Goal: Task Accomplishment & Management: Manage account settings

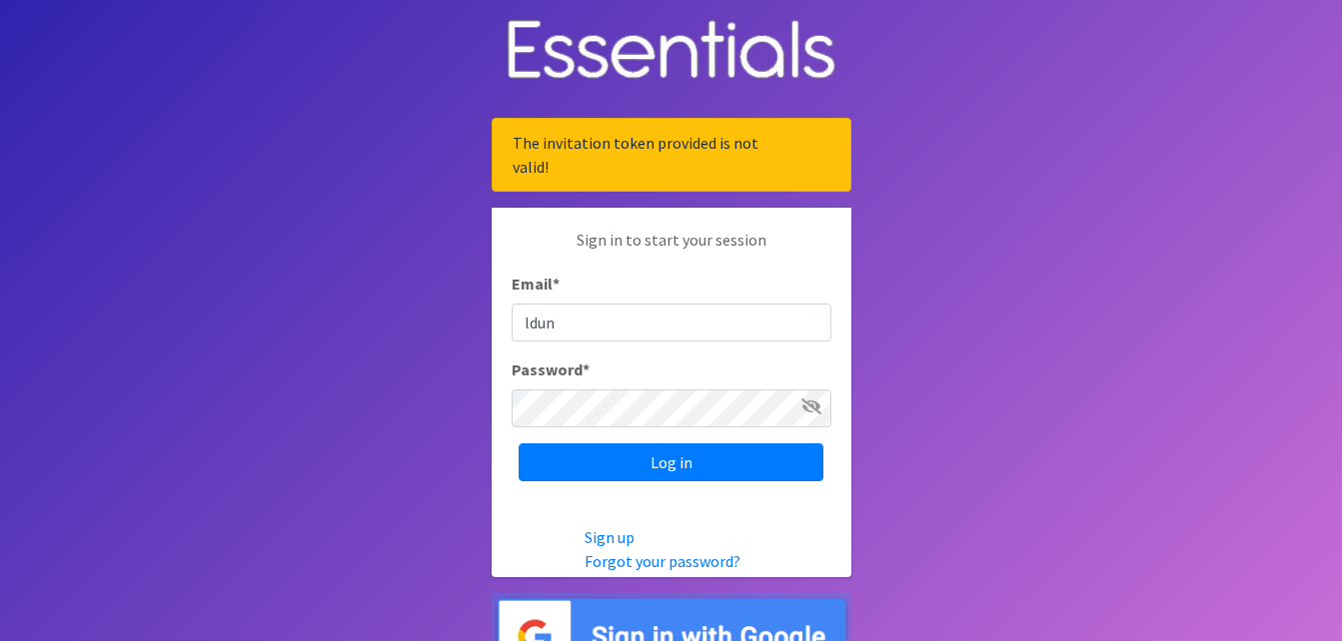
type input "[EMAIL_ADDRESS][DOMAIN_NAME]"
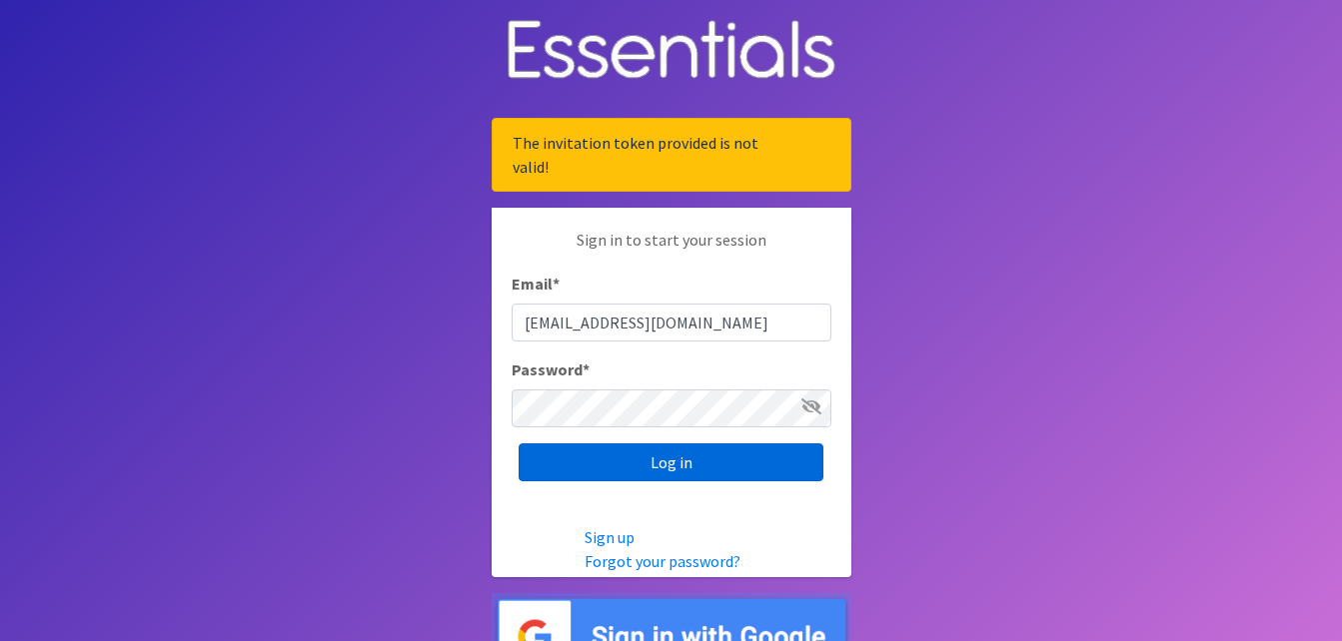
click at [614, 455] on input "Log in" at bounding box center [670, 463] width 305 height 38
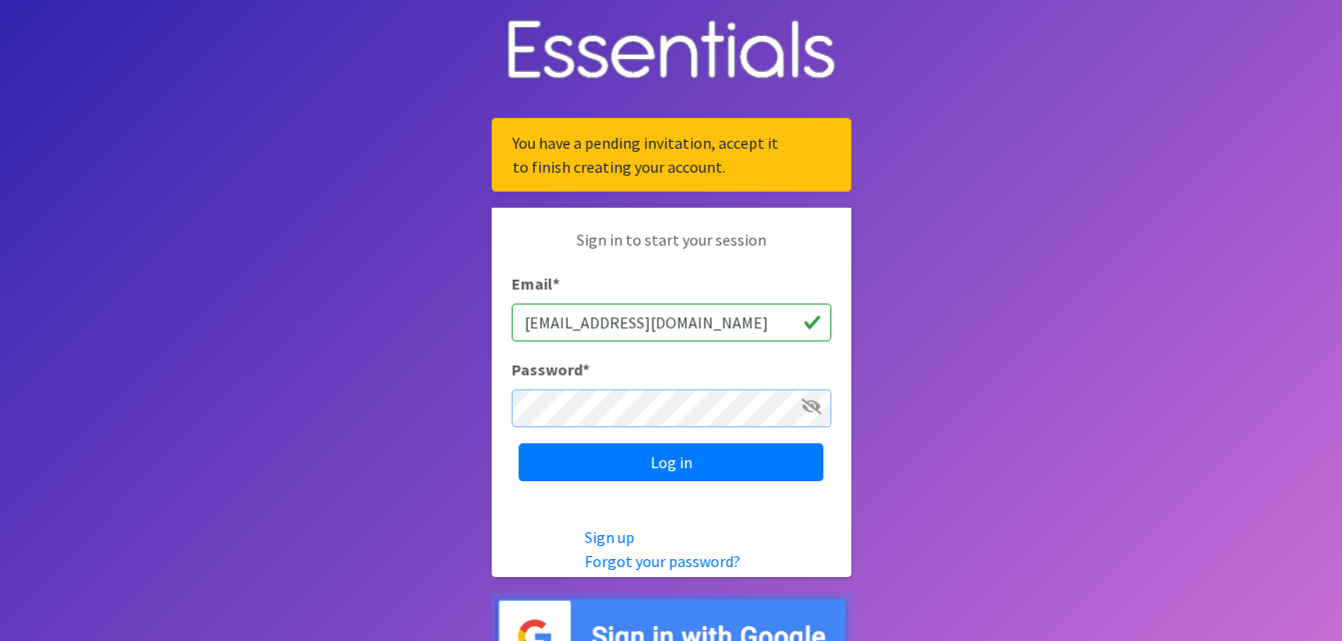
click at [518, 444] on input "Log in" at bounding box center [670, 463] width 305 height 38
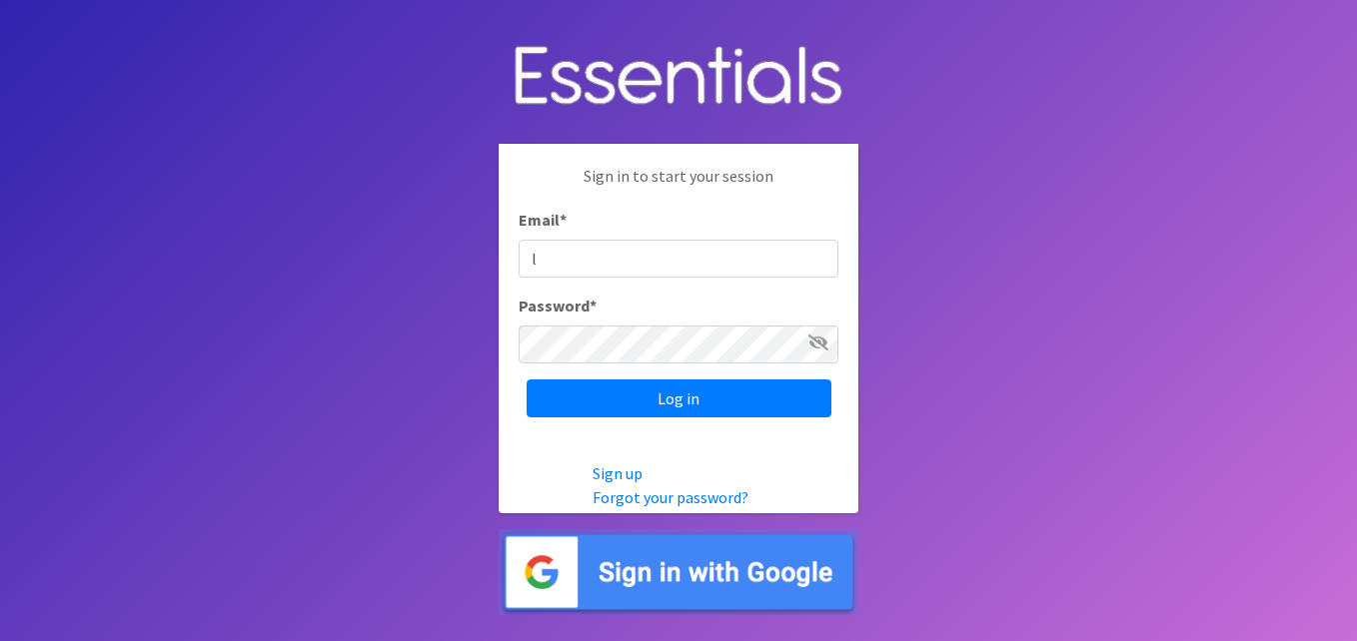
type input "laduncs32@gmail.com"
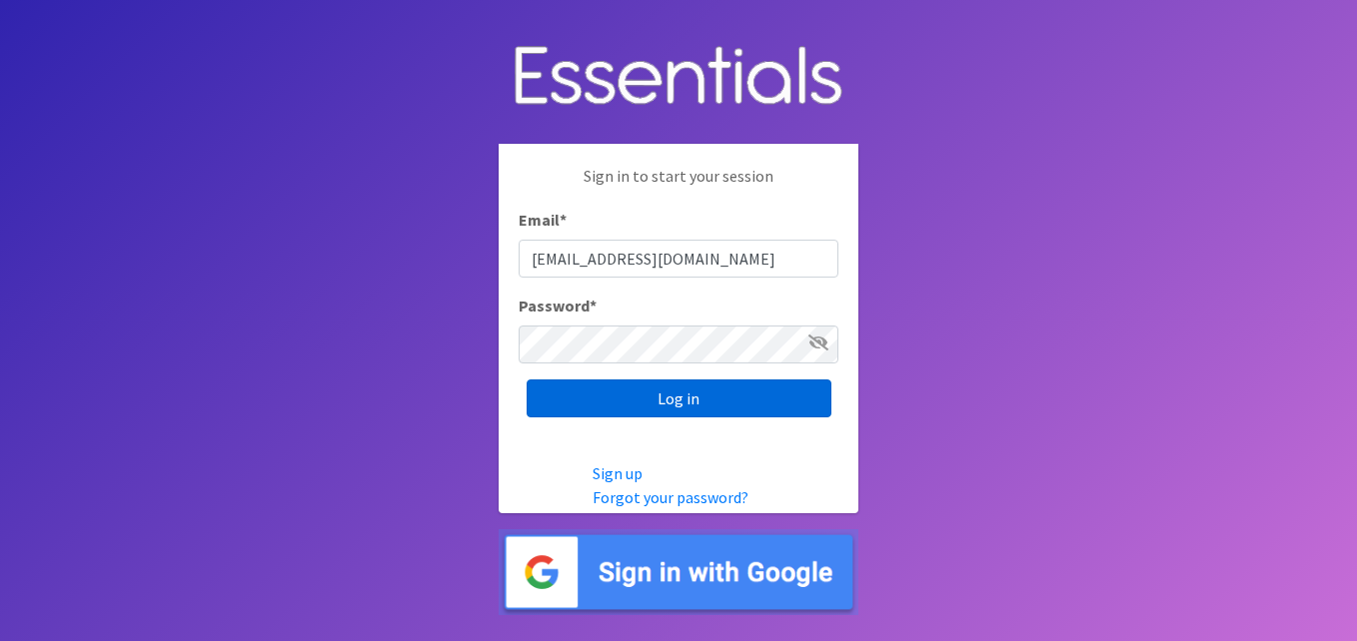
click at [586, 388] on input "Log in" at bounding box center [678, 399] width 305 height 38
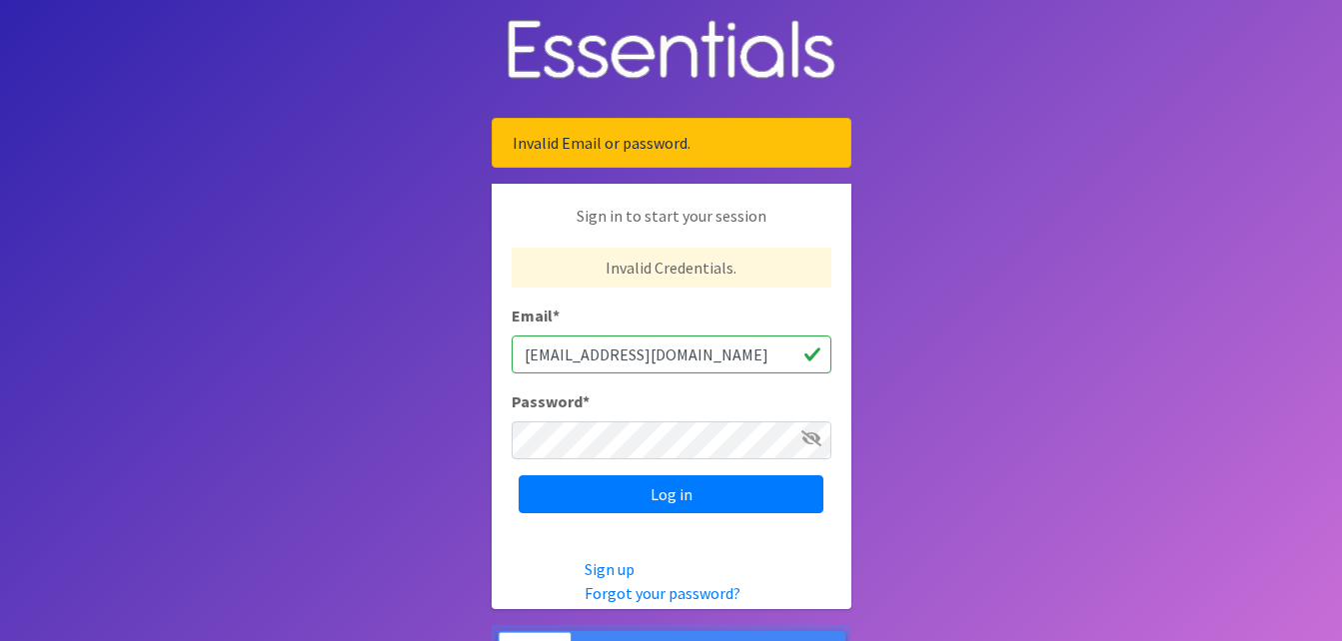
click at [689, 348] on input "laduncs32@gmail.com" at bounding box center [671, 355] width 320 height 38
type input "lduncan@spartanburg4.org"
click at [518, 476] on input "Log in" at bounding box center [670, 495] width 305 height 38
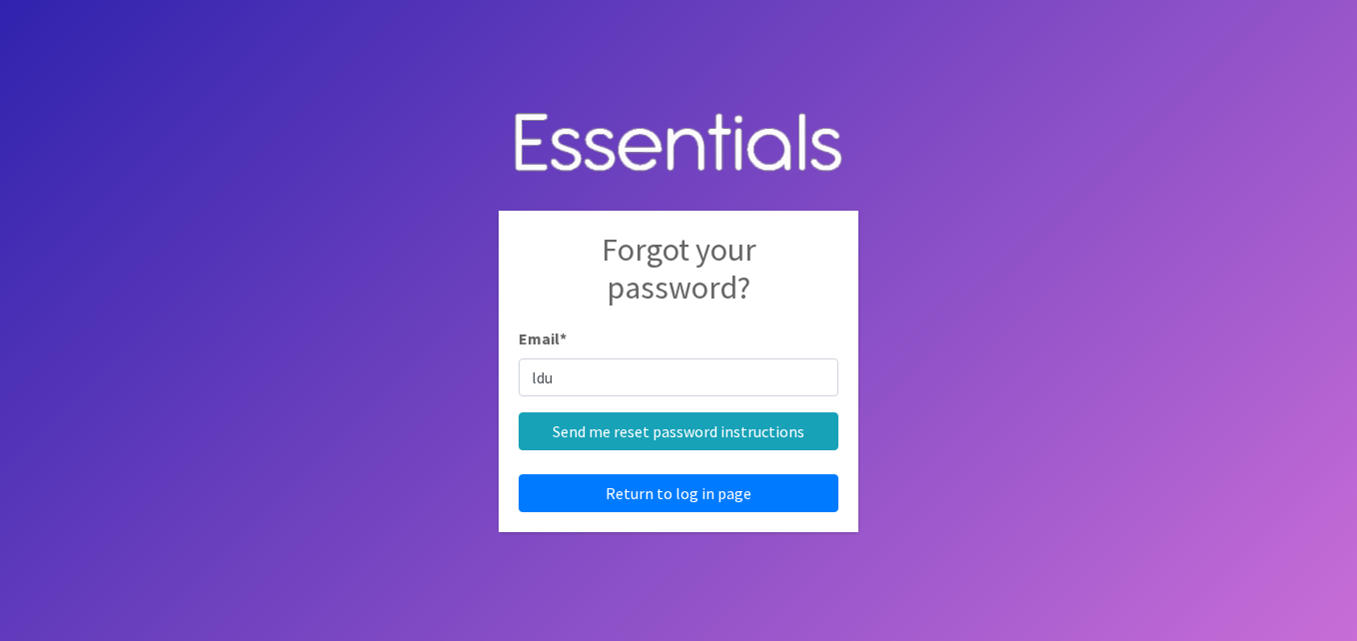
type input "ldu"
click at [518, 413] on input "Send me reset password instructions" at bounding box center [678, 432] width 320 height 38
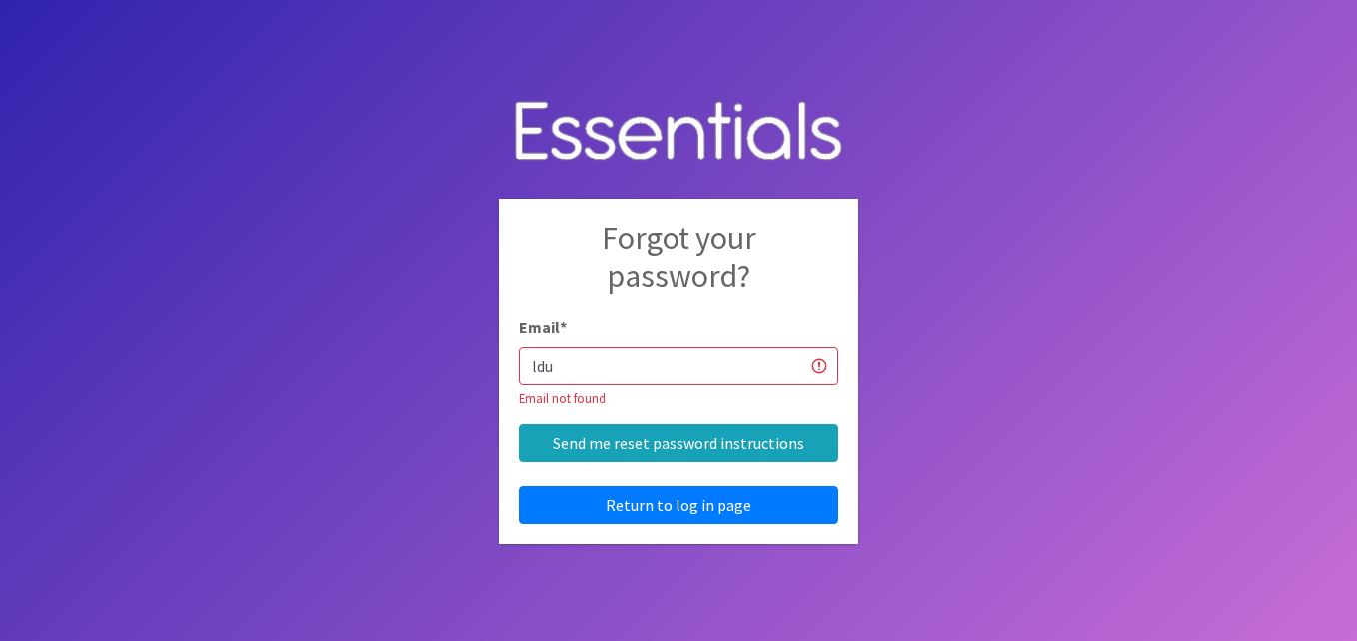
type input "[EMAIL_ADDRESS][DOMAIN_NAME]"
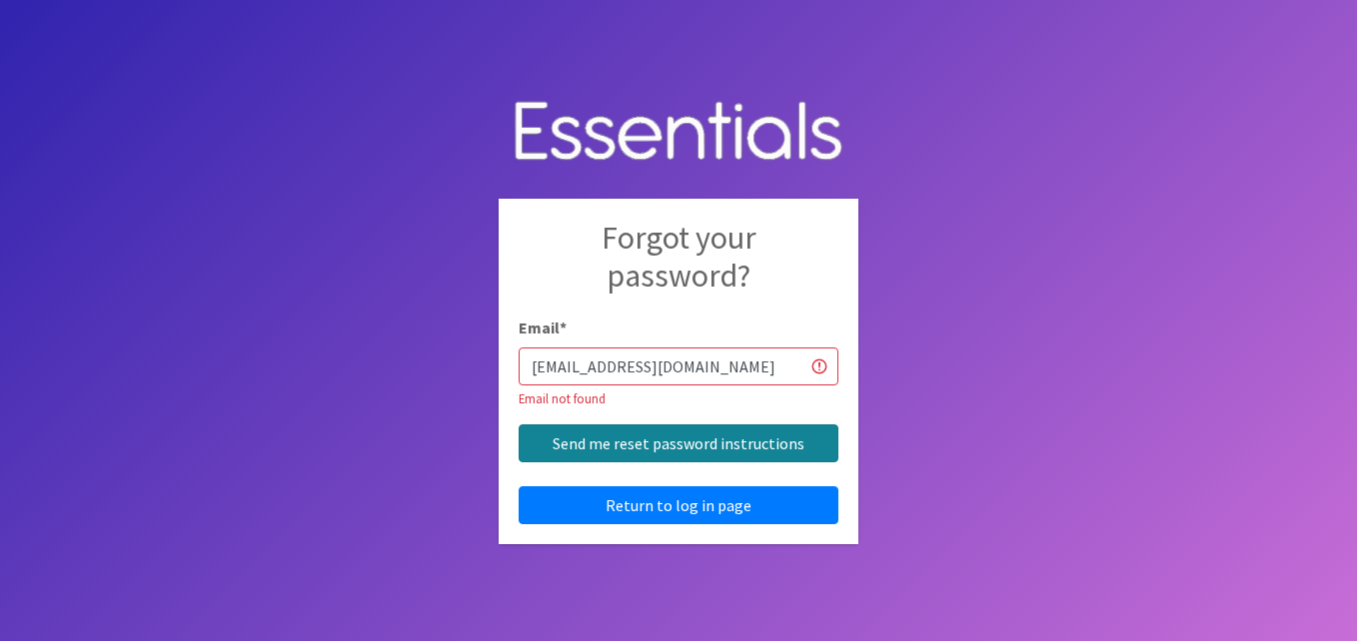
click at [641, 438] on input "Send me reset password instructions" at bounding box center [678, 444] width 320 height 38
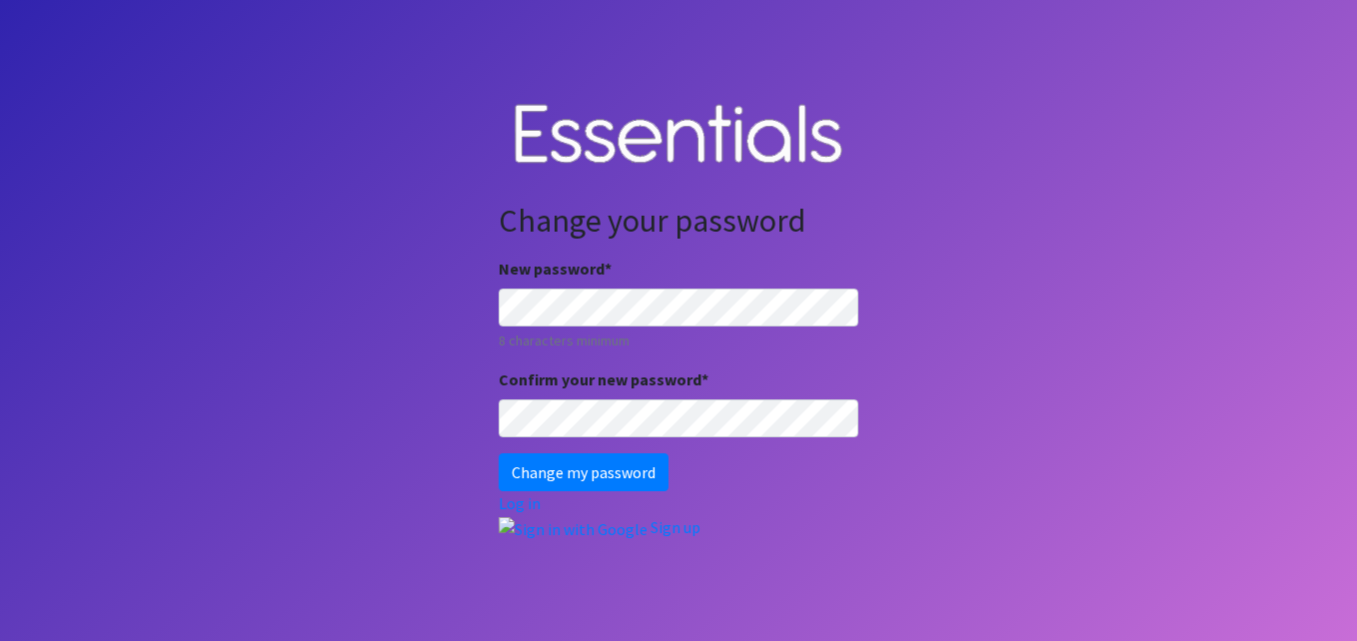
click at [441, 299] on body "Change your password New password * 8 characters minimum Confirm your new passw…" at bounding box center [678, 320] width 1357 height 641
click at [498, 454] on input "Change my password" at bounding box center [583, 473] width 170 height 38
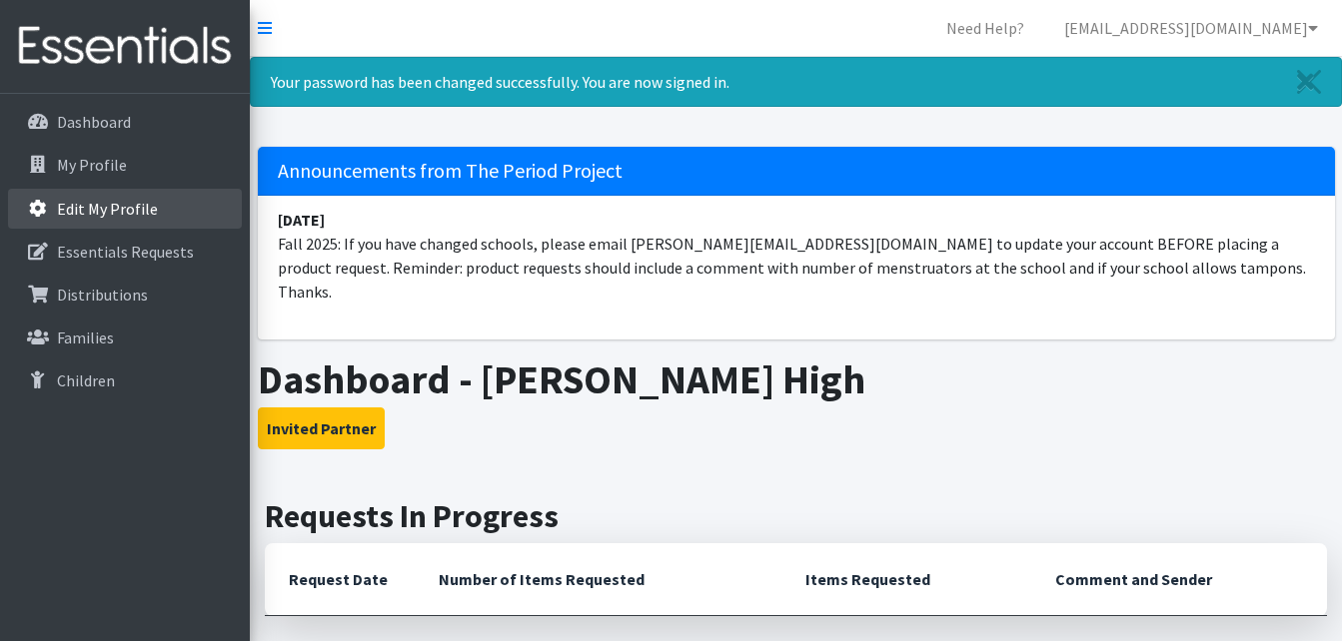
click at [51, 205] on link "Edit My Profile" at bounding box center [125, 209] width 234 height 40
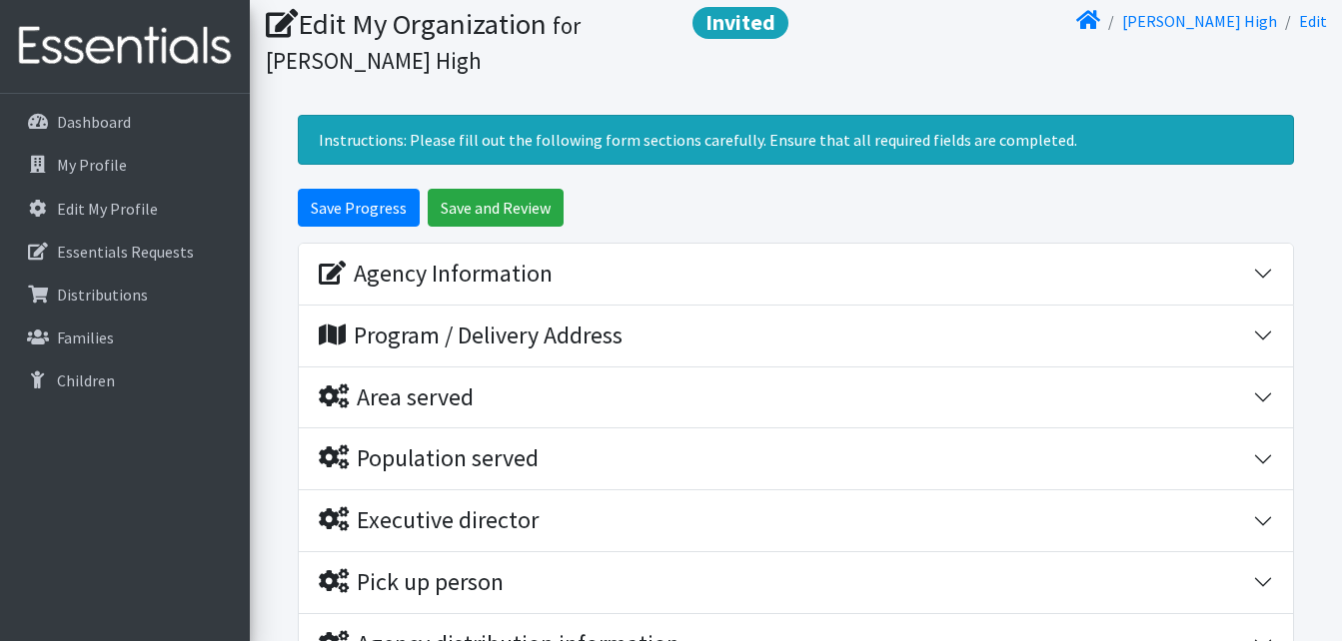
scroll to position [100, 0]
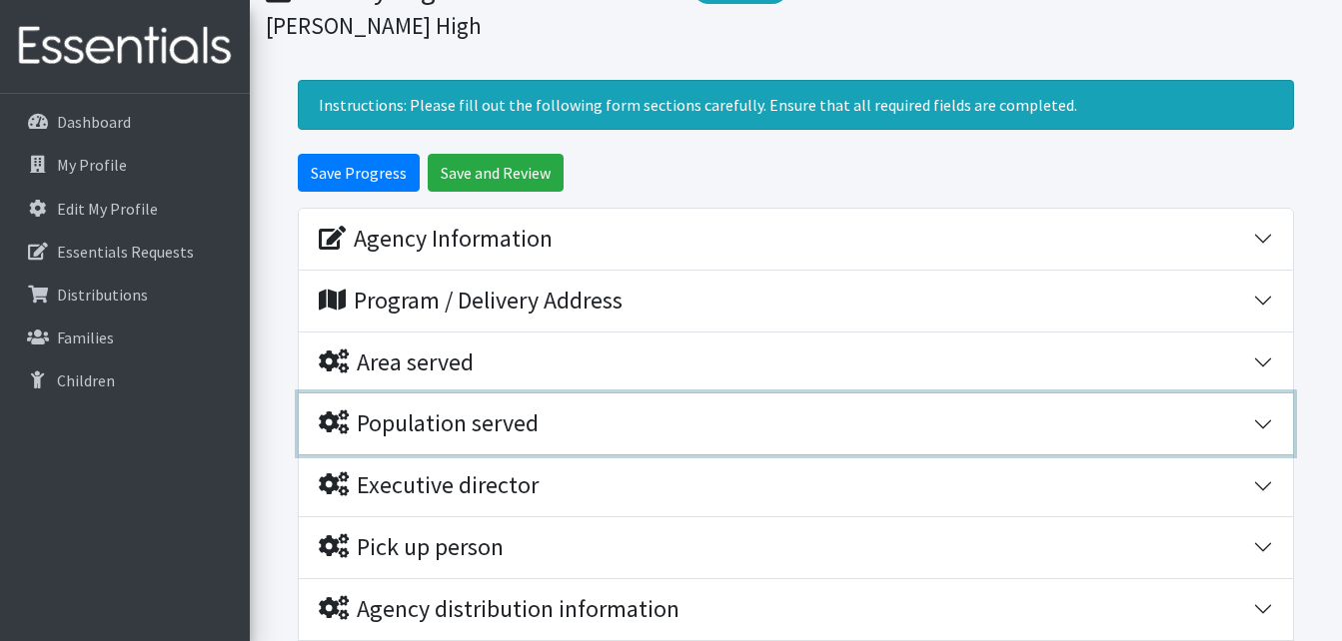
click at [1274, 418] on button "Population served" at bounding box center [796, 424] width 994 height 61
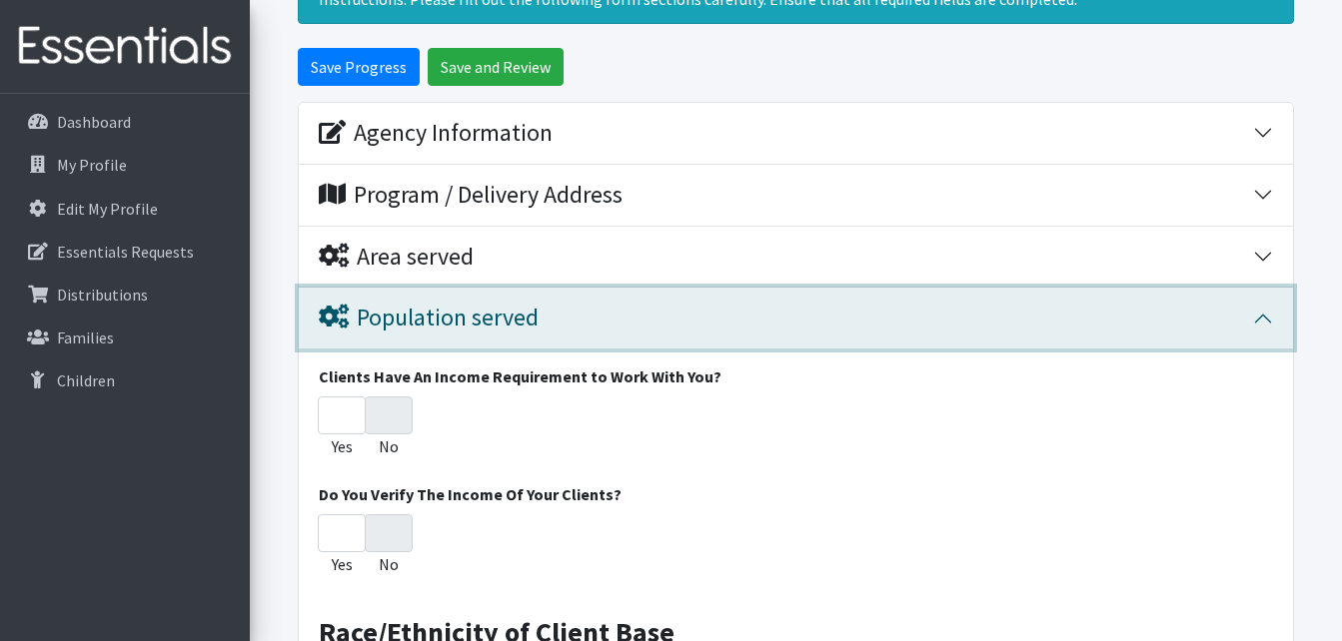
scroll to position [300, 0]
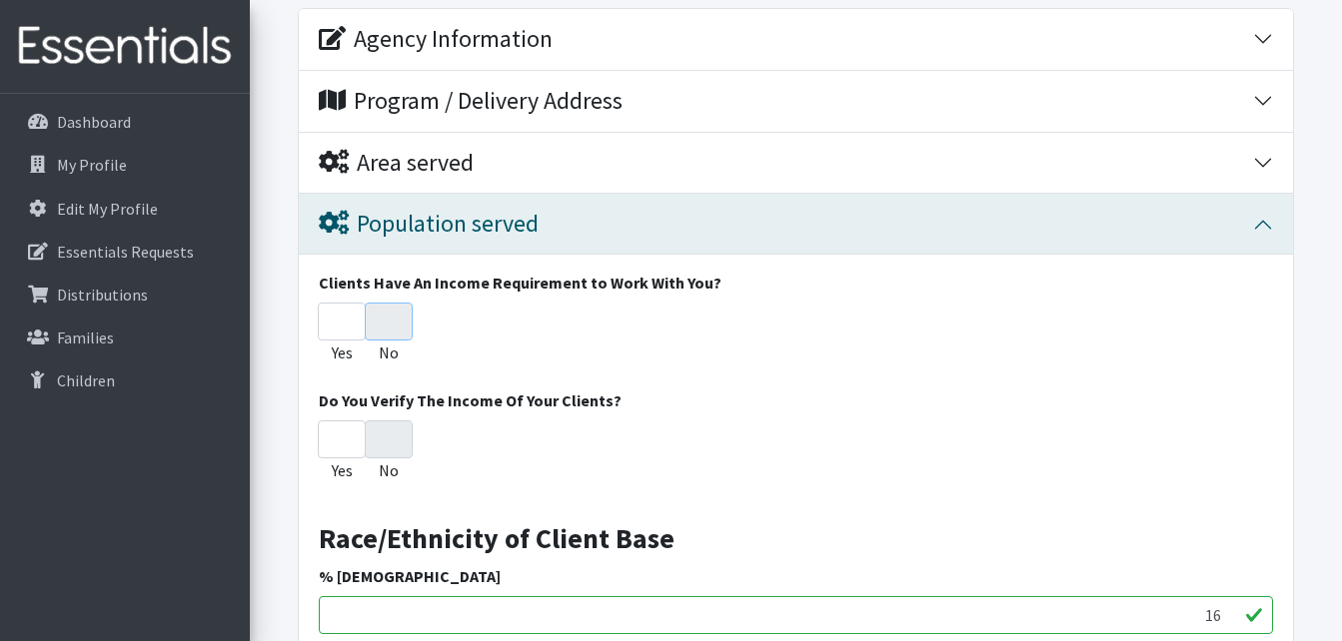
click at [390, 323] on input "No" at bounding box center [389, 322] width 48 height 38
click at [403, 424] on input "No" at bounding box center [389, 440] width 48 height 38
radio input "true"
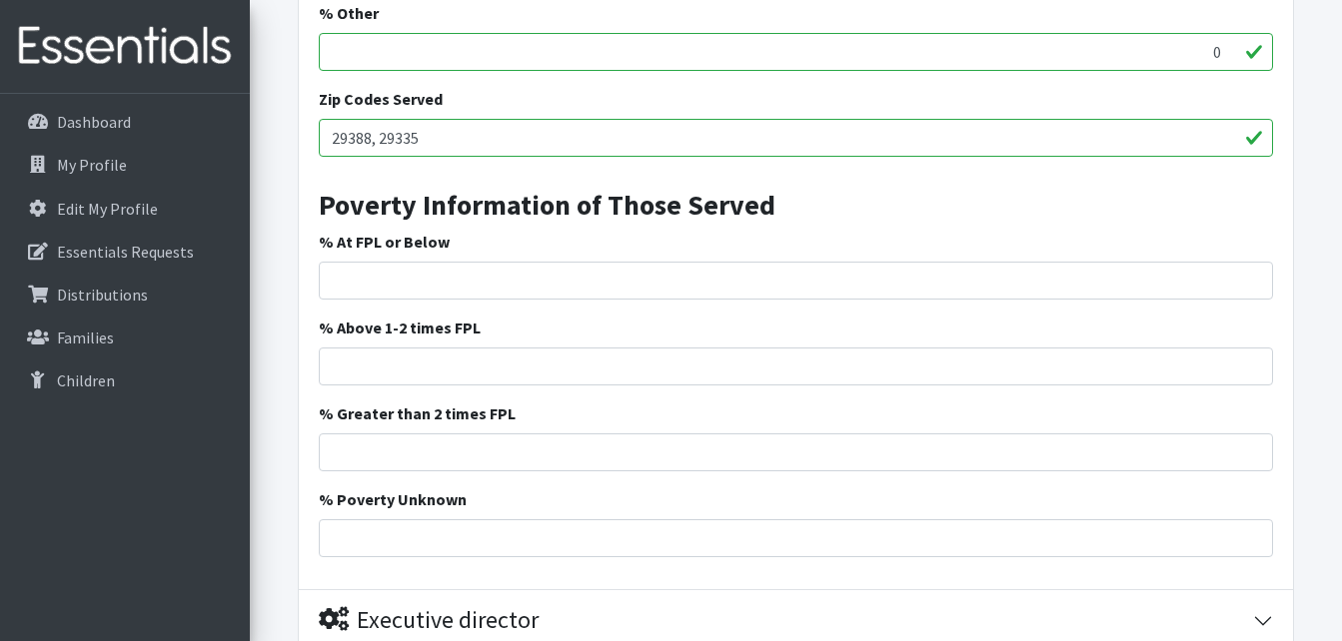
scroll to position [1498, 0]
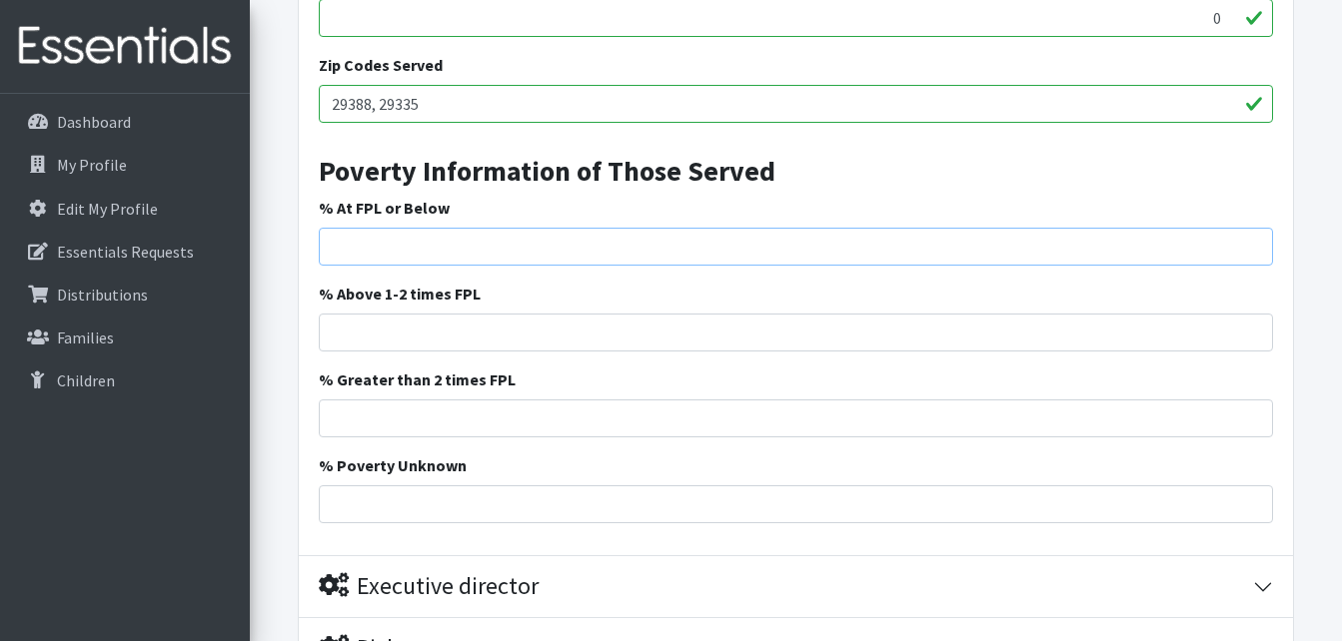
click at [560, 250] on input "% At FPL or Below" at bounding box center [796, 247] width 954 height 38
type input "68.5"
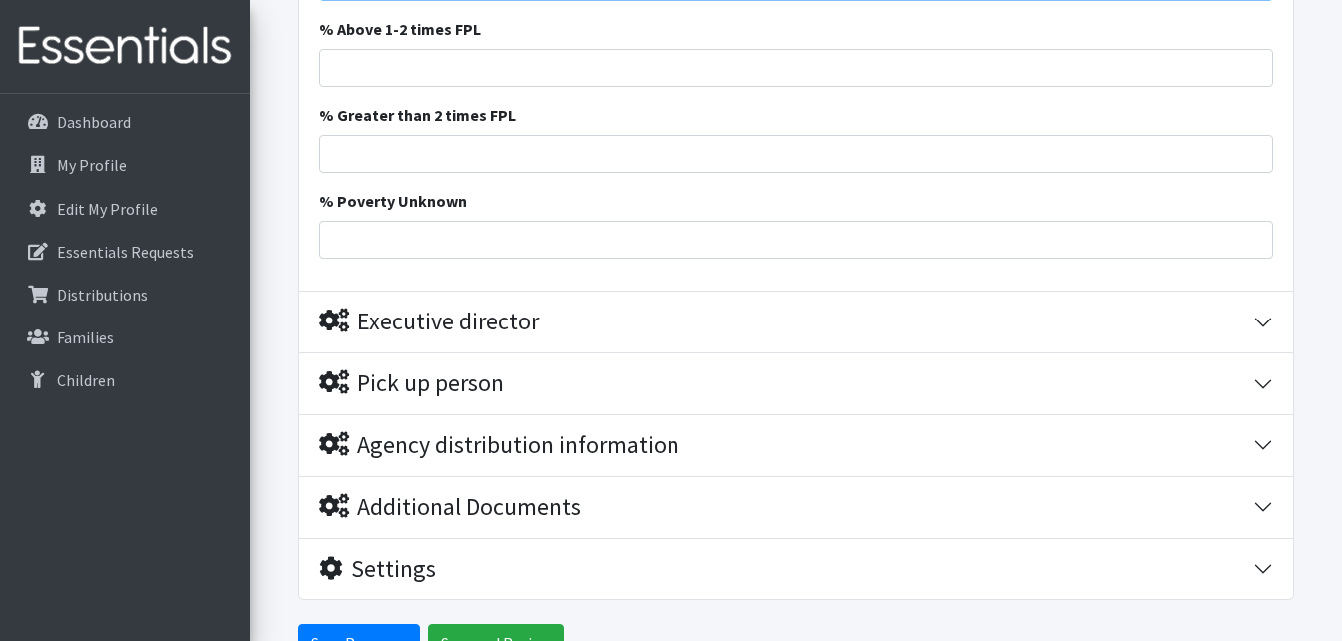
scroll to position [1798, 0]
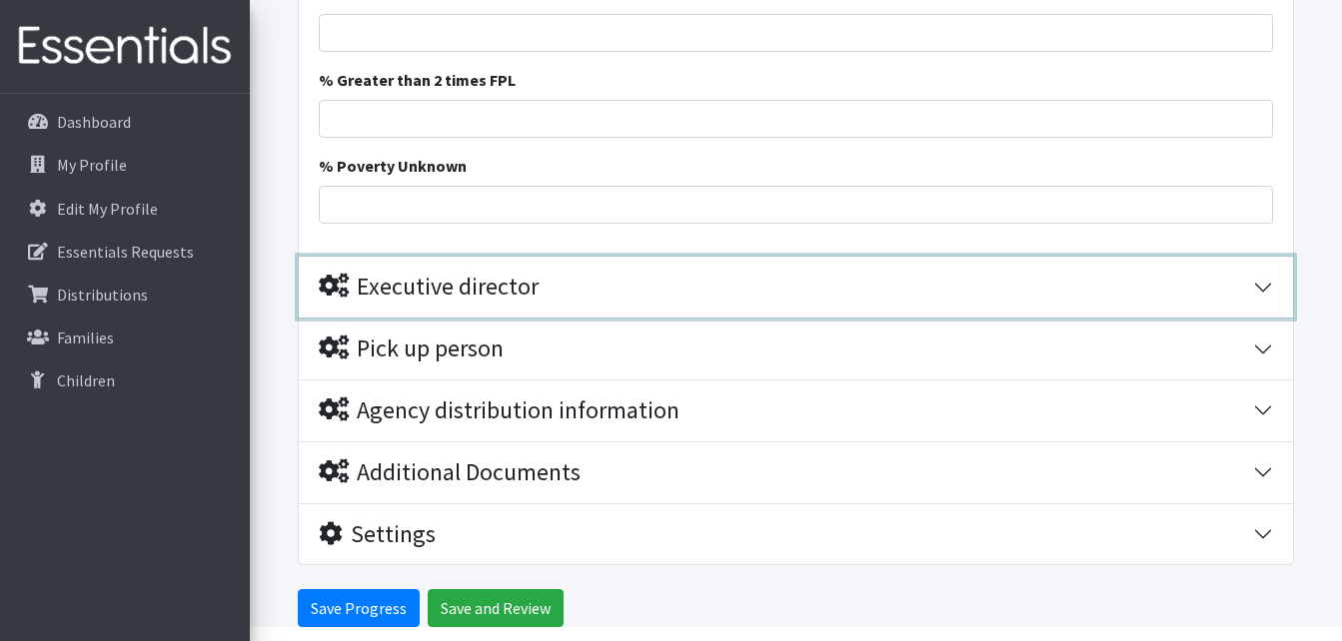
click at [1255, 280] on button "Executive director" at bounding box center [796, 287] width 994 height 61
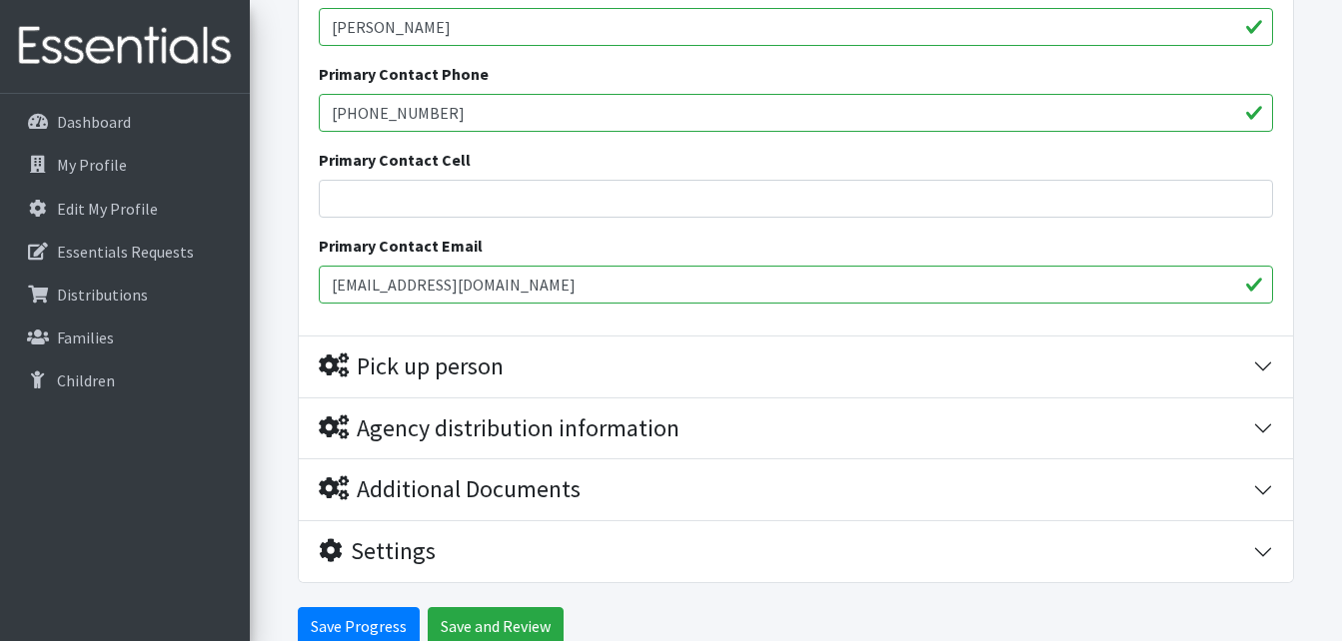
scroll to position [2489, 0]
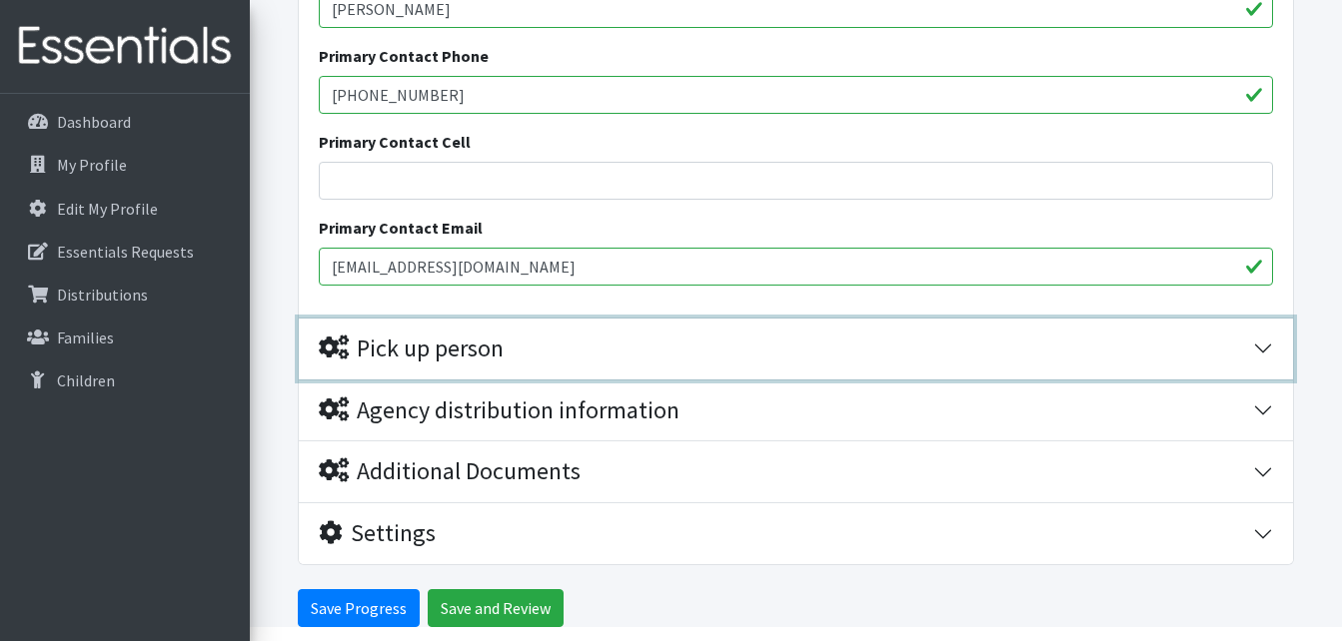
click at [1261, 350] on button "Pick up person" at bounding box center [796, 349] width 994 height 61
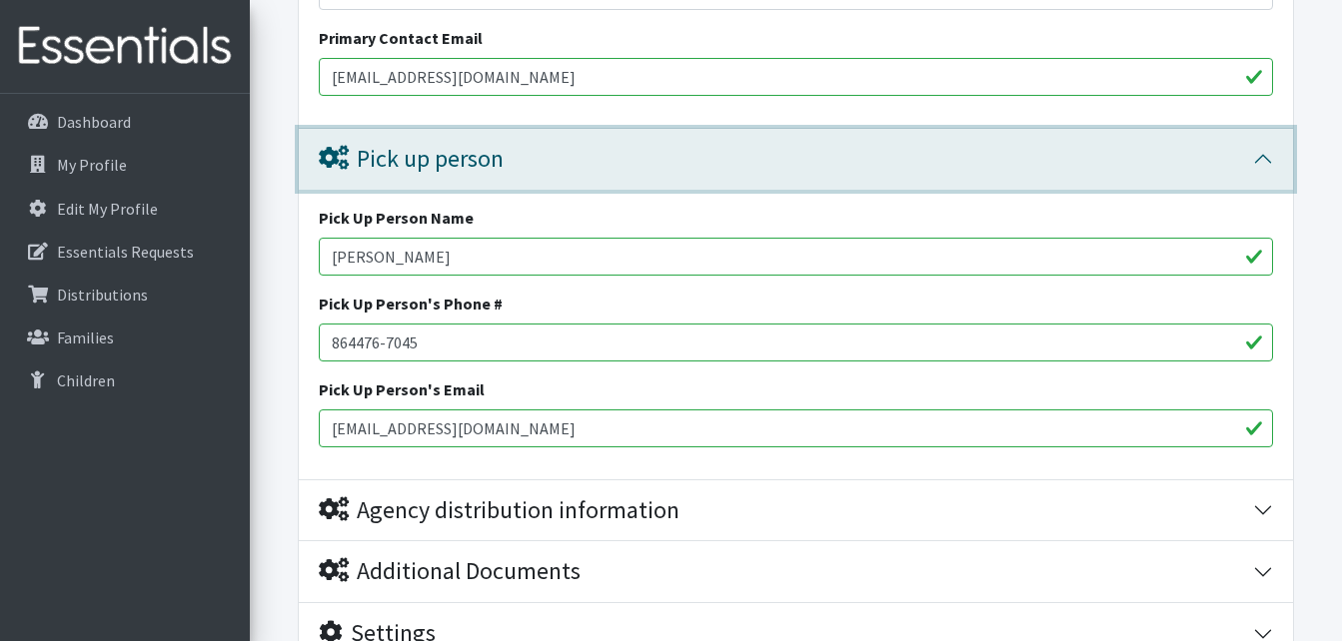
scroll to position [2779, 0]
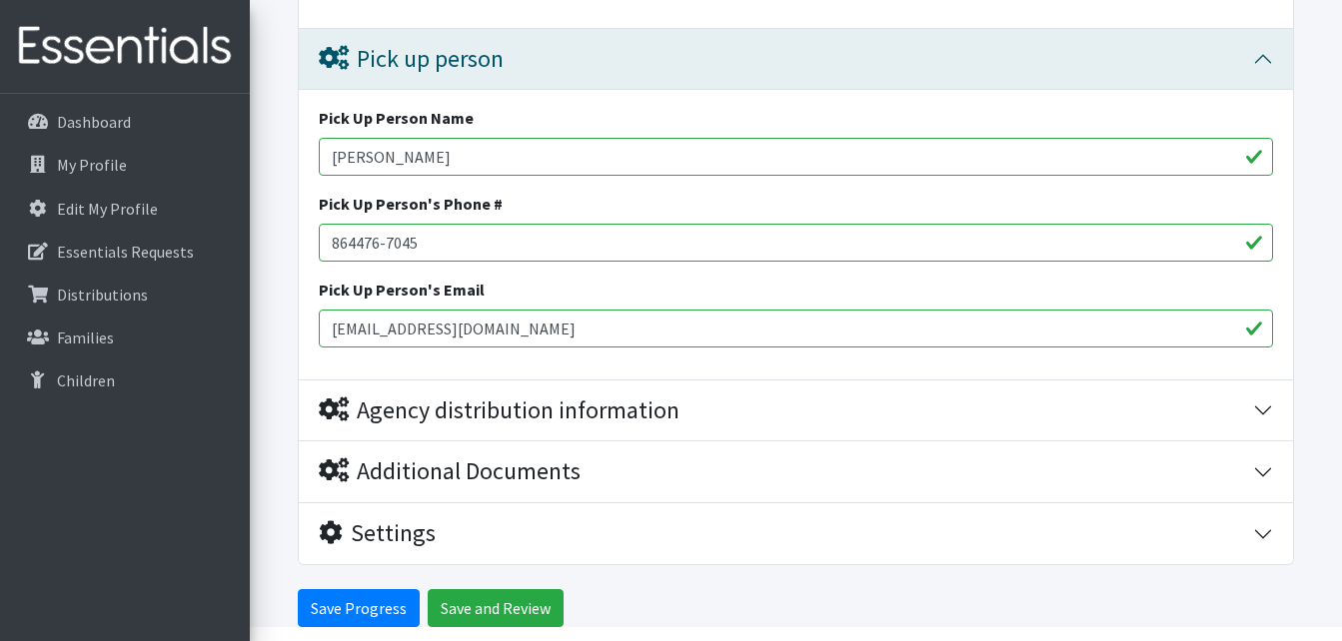
click at [355, 239] on input "864476-7045" at bounding box center [796, 243] width 954 height 38
type input "864-476-7045"
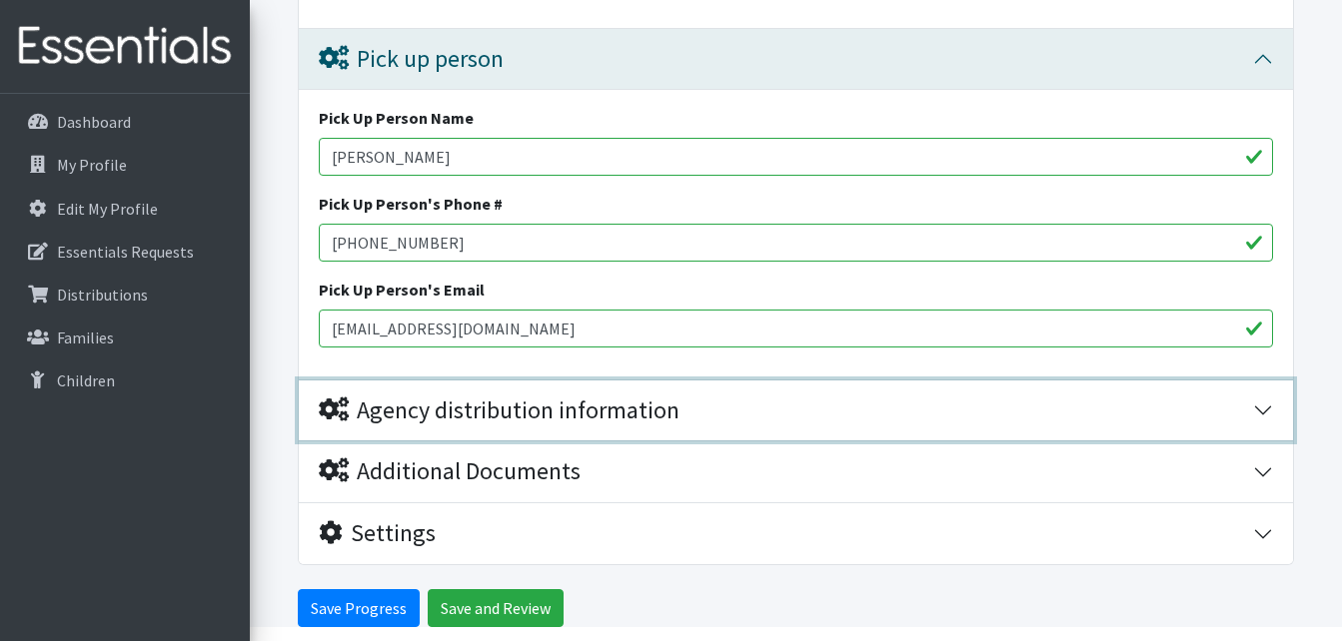
click at [1256, 411] on button "Agency distribution information" at bounding box center [796, 411] width 994 height 61
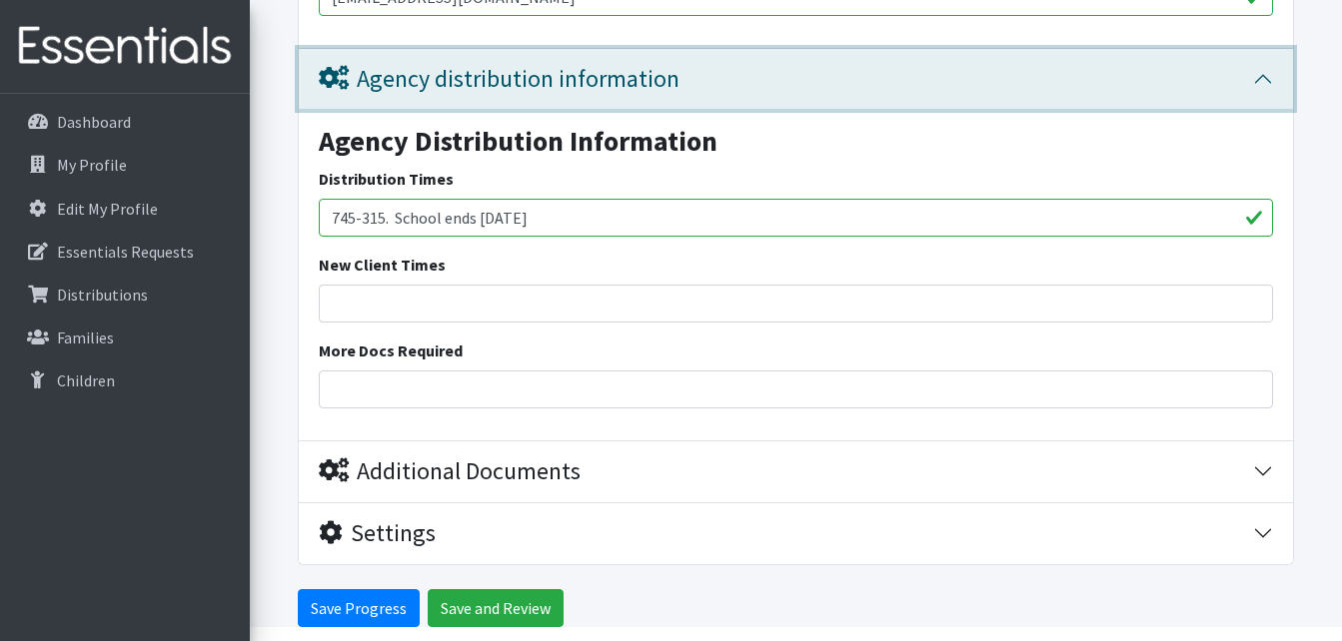
scroll to position [3188, 0]
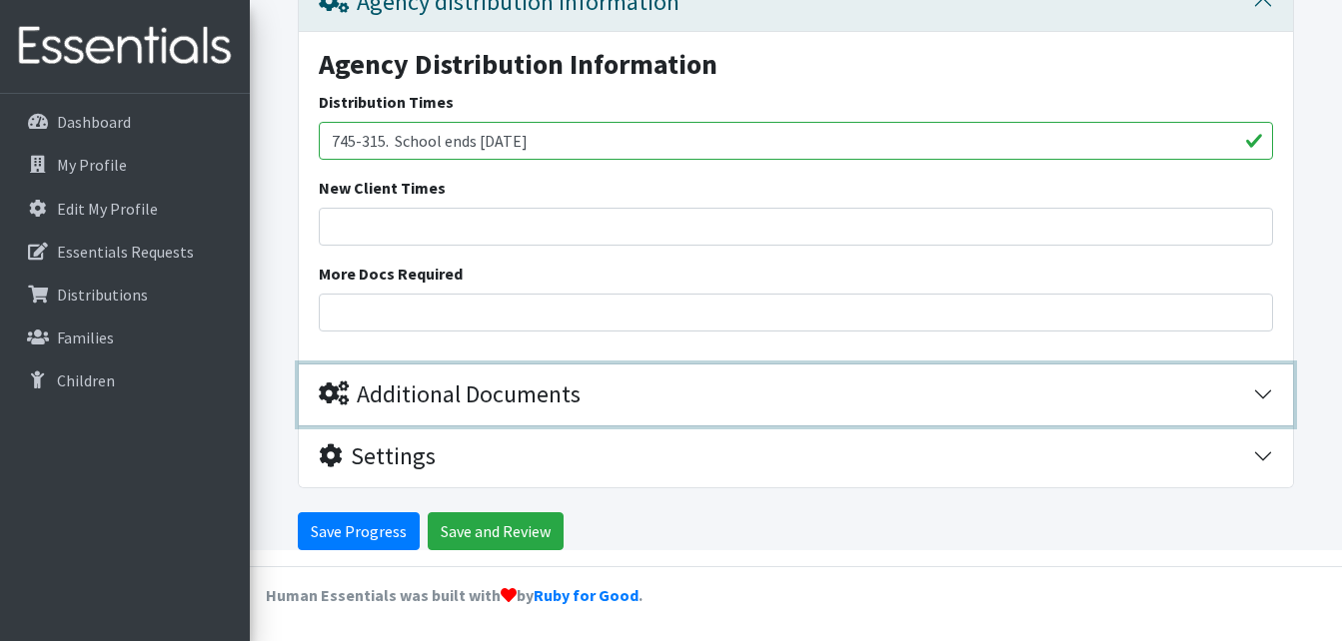
click at [1260, 403] on button "Additional Documents" at bounding box center [796, 395] width 994 height 61
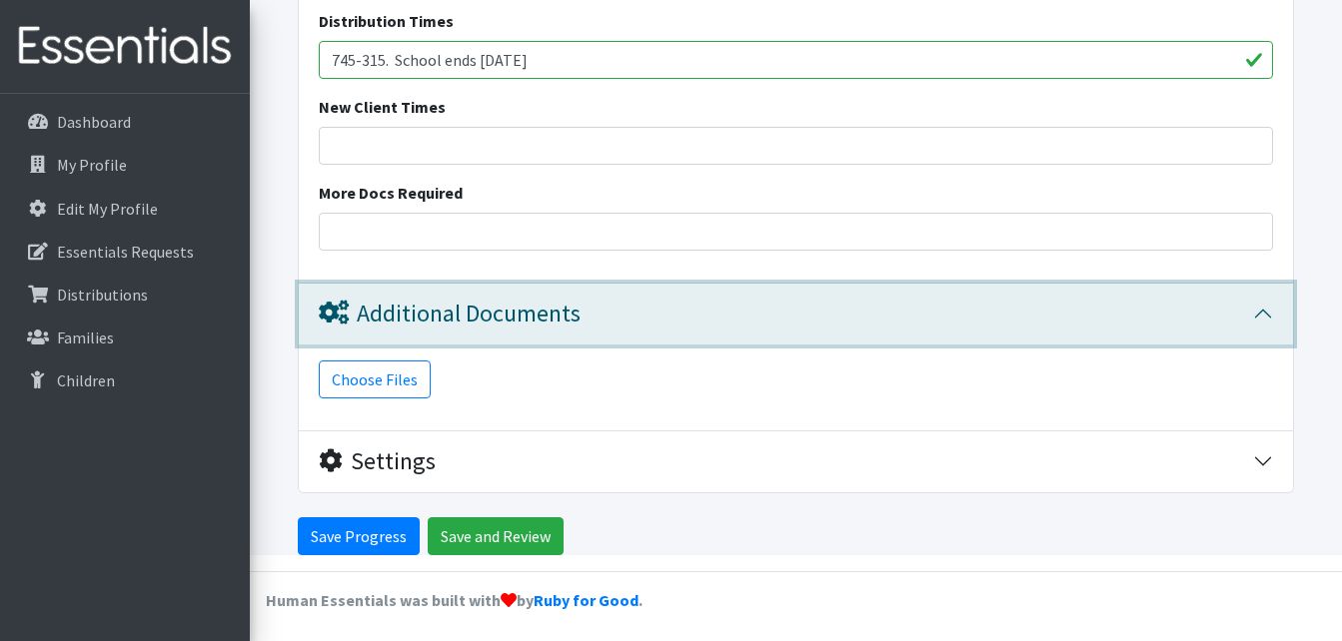
scroll to position [3274, 0]
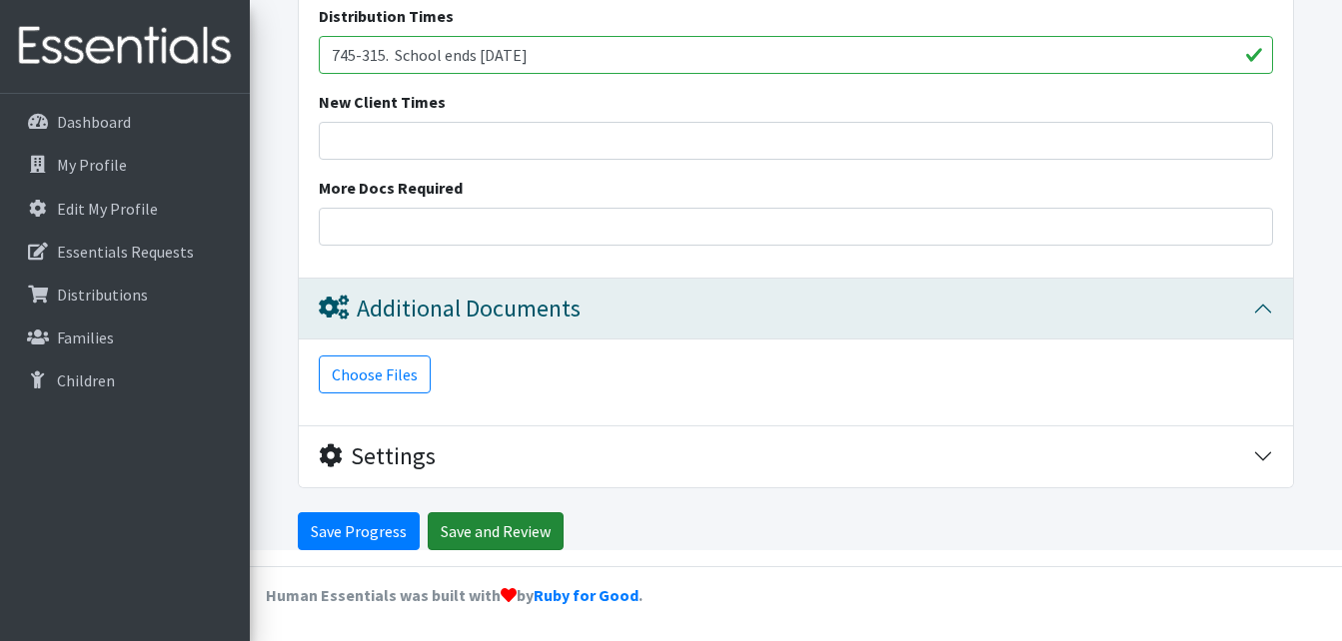
click at [514, 538] on input "Save and Review" at bounding box center [496, 531] width 136 height 38
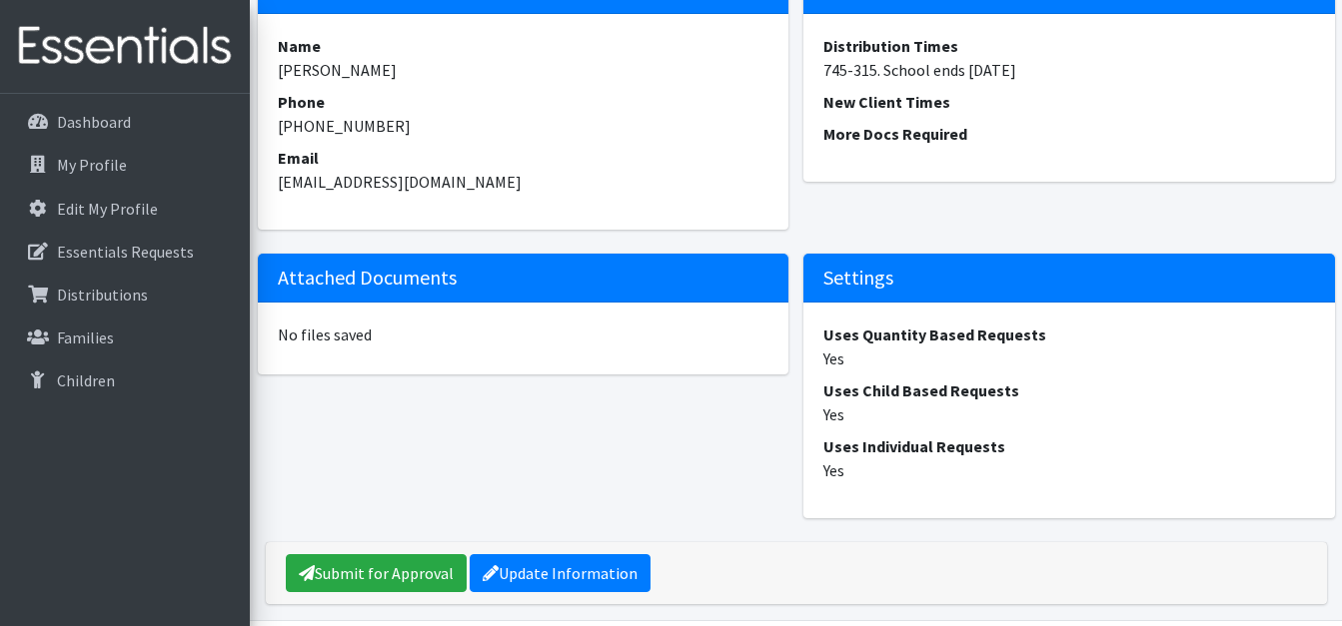
scroll to position [2128, 0]
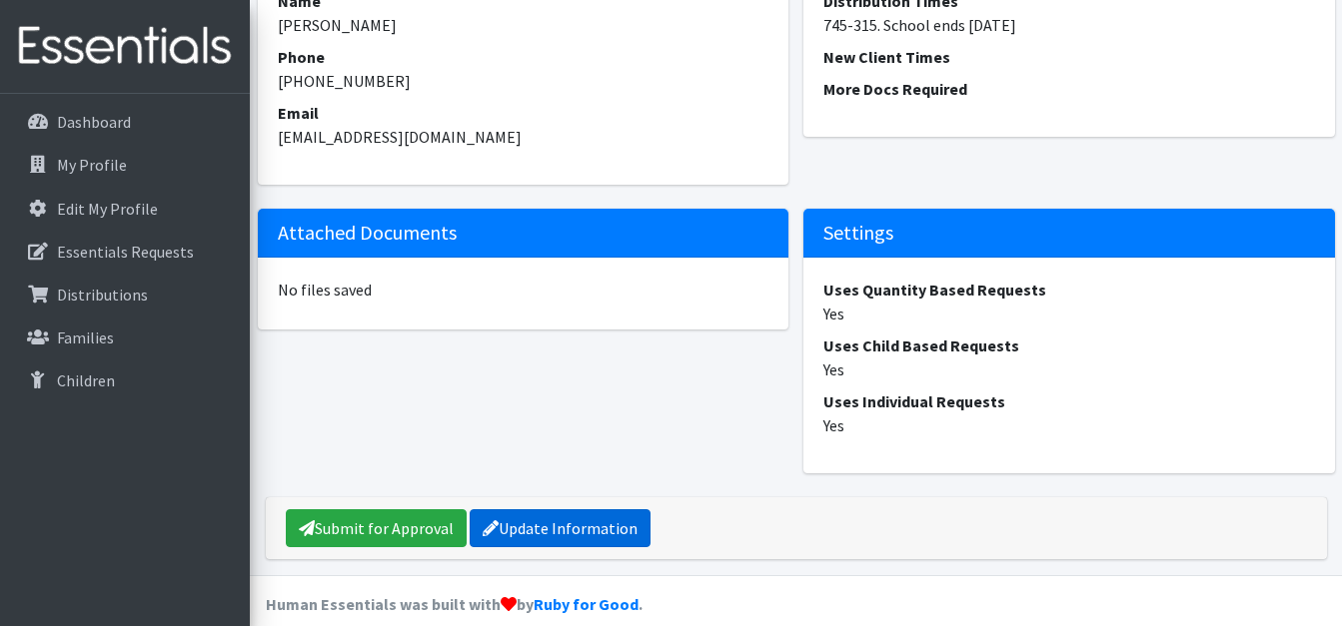
click at [543, 509] on link "Update Information" at bounding box center [560, 528] width 181 height 38
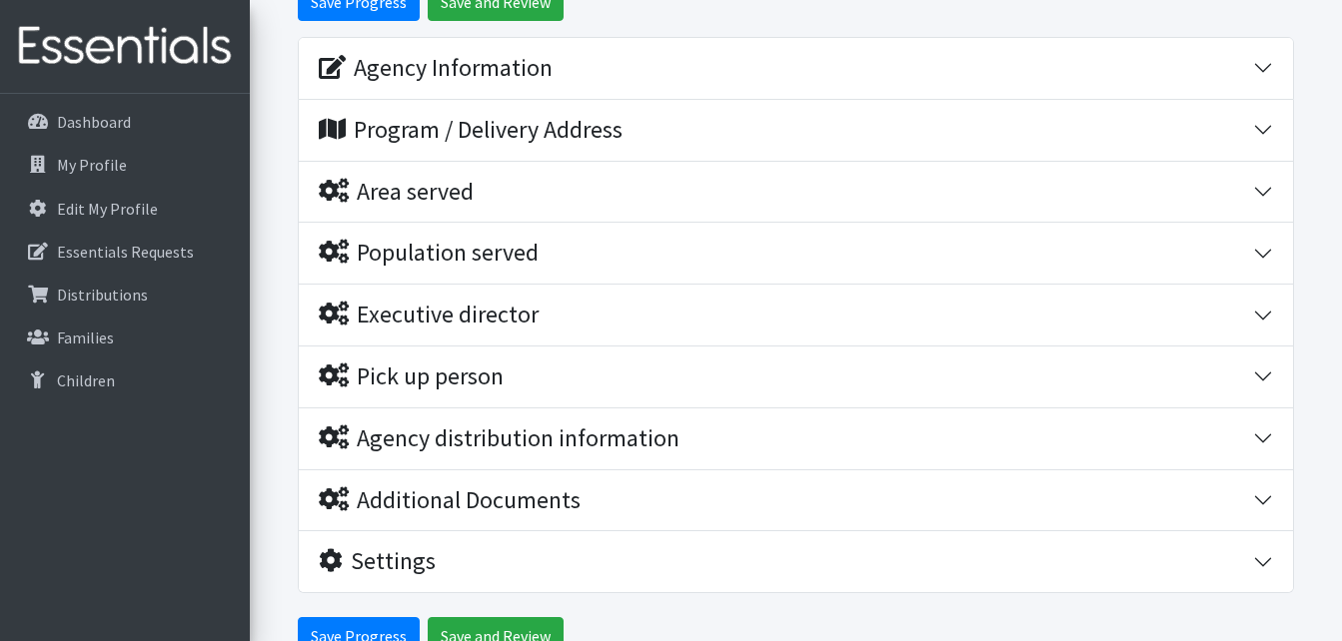
scroll to position [300, 0]
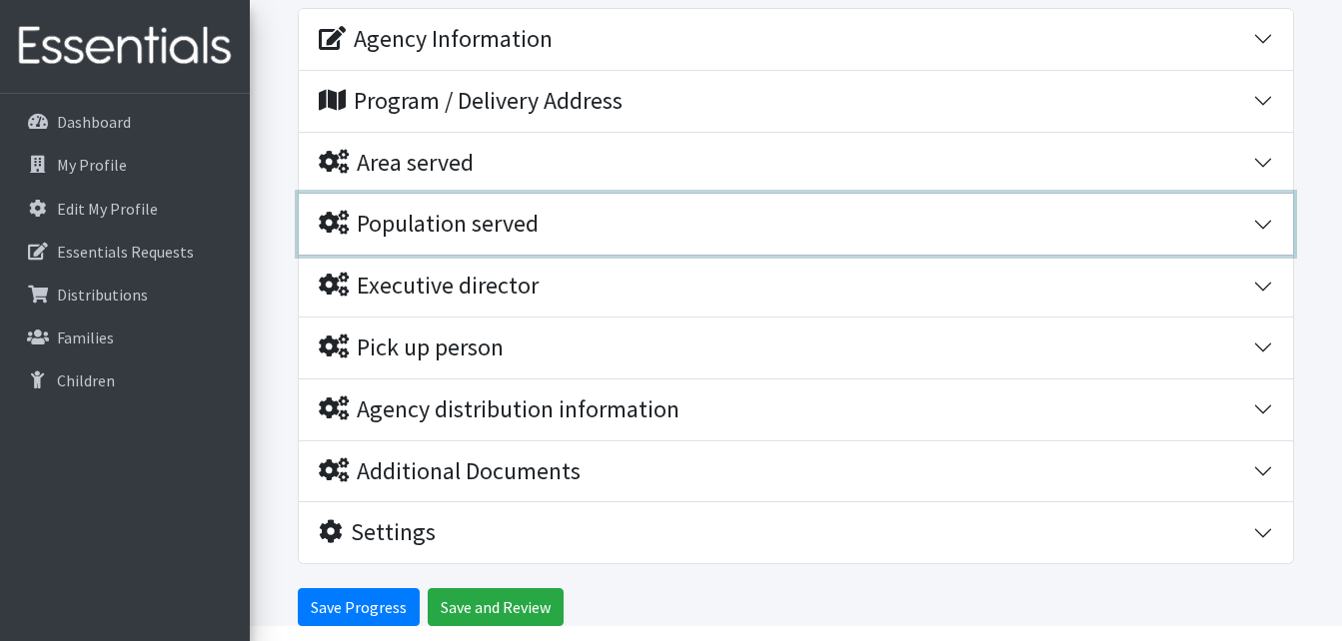
click at [1271, 228] on button "Population served" at bounding box center [796, 224] width 994 height 61
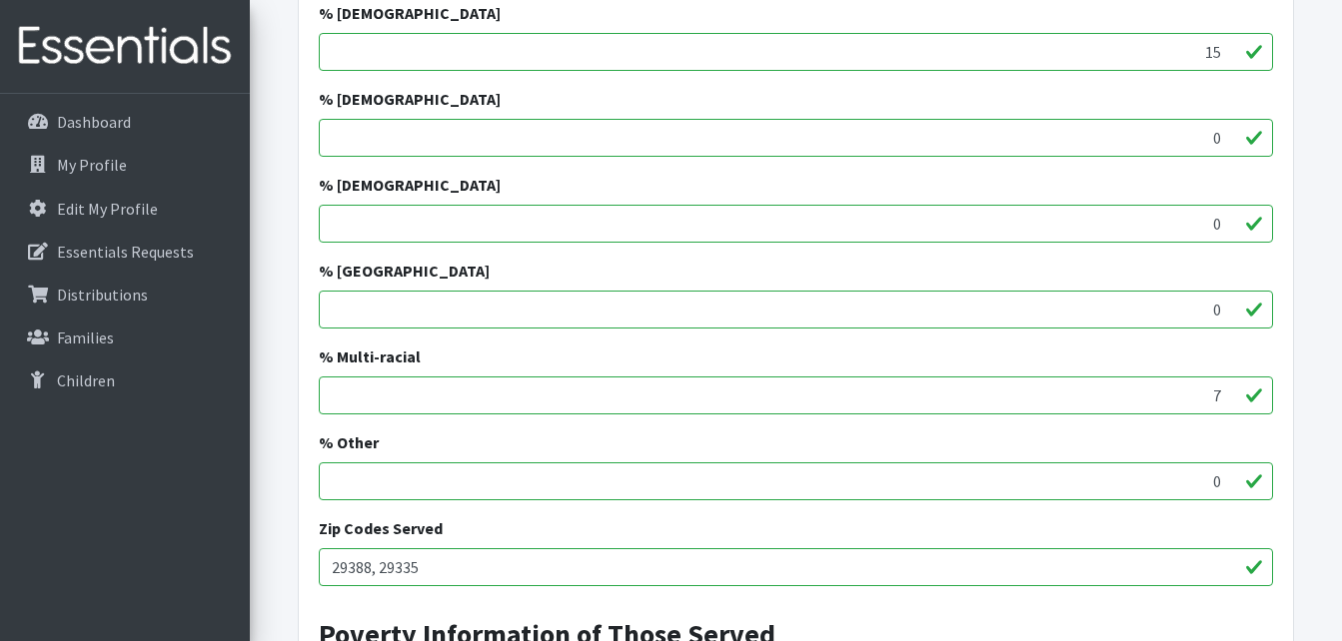
scroll to position [1000, 0]
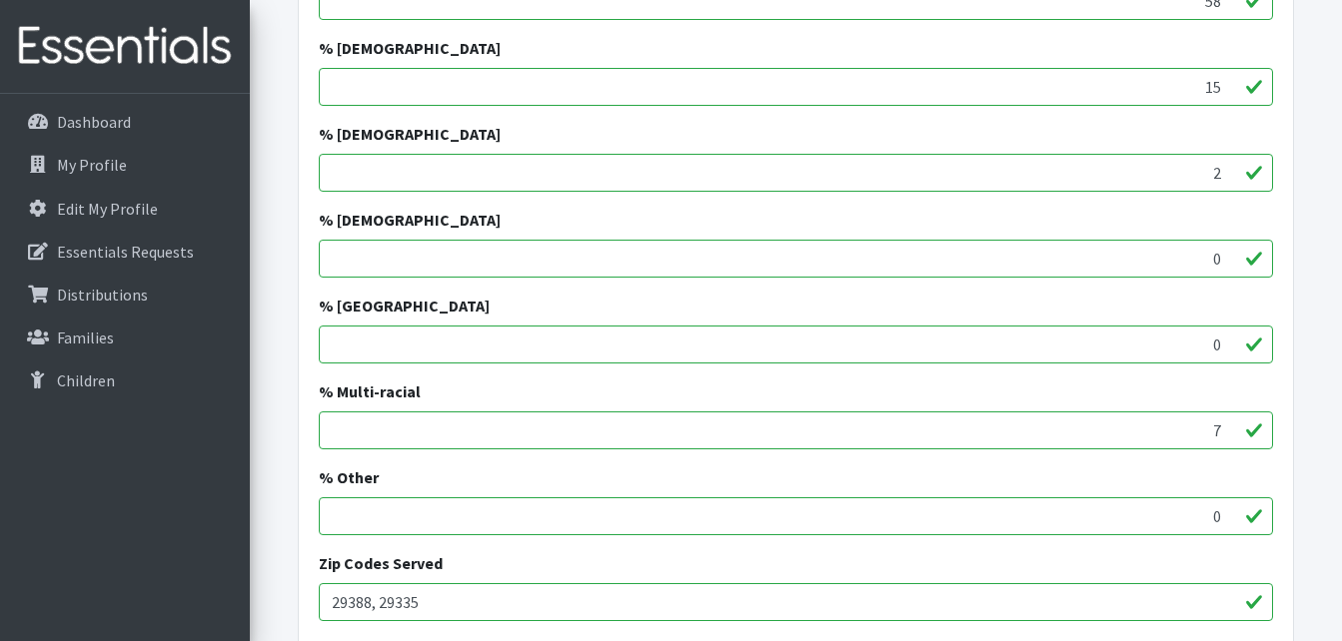
click at [1221, 171] on input "2" at bounding box center [796, 173] width 954 height 38
click at [1223, 168] on input "3" at bounding box center [796, 173] width 954 height 38
click at [1223, 168] on input "4" at bounding box center [796, 173] width 954 height 38
click at [1211, 173] on input "4" at bounding box center [796, 173] width 954 height 38
type input "0.9"
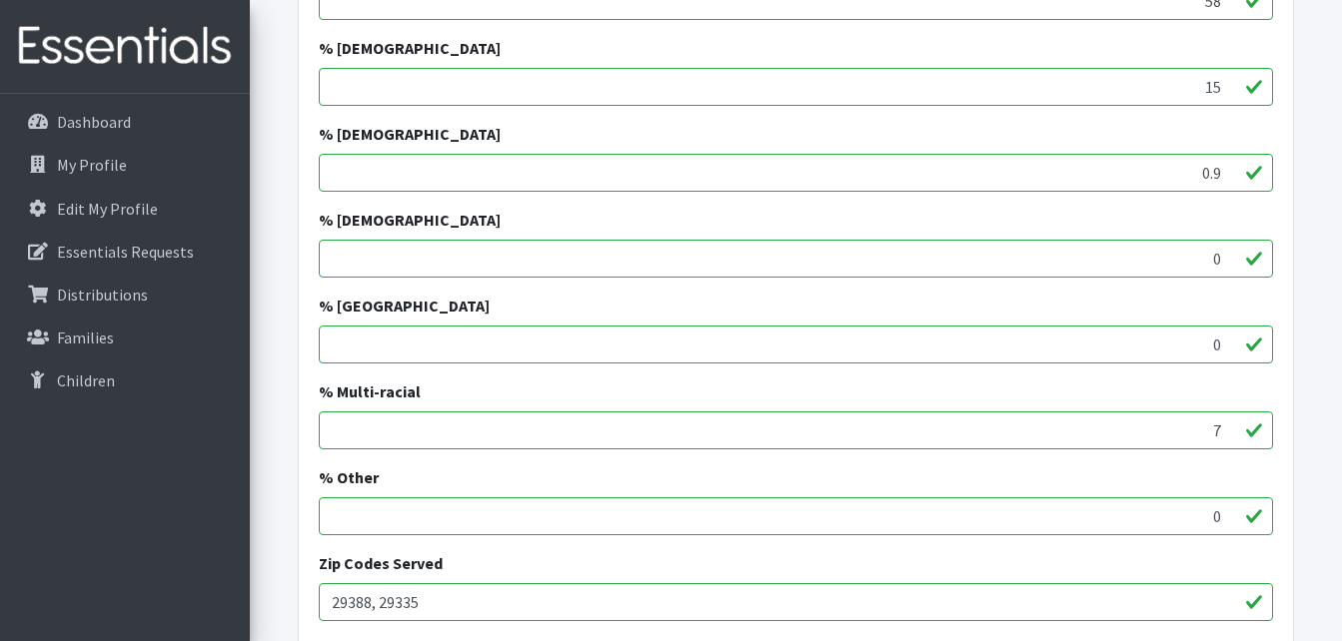
drag, startPoint x: 1219, startPoint y: 174, endPoint x: 1200, endPoint y: 164, distance: 21.4
click at [1200, 164] on input "0.9" at bounding box center [796, 173] width 954 height 38
type input "1"
click at [1207, 262] on input "0" at bounding box center [796, 259] width 954 height 38
click at [1218, 256] on input "15" at bounding box center [796, 259] width 954 height 38
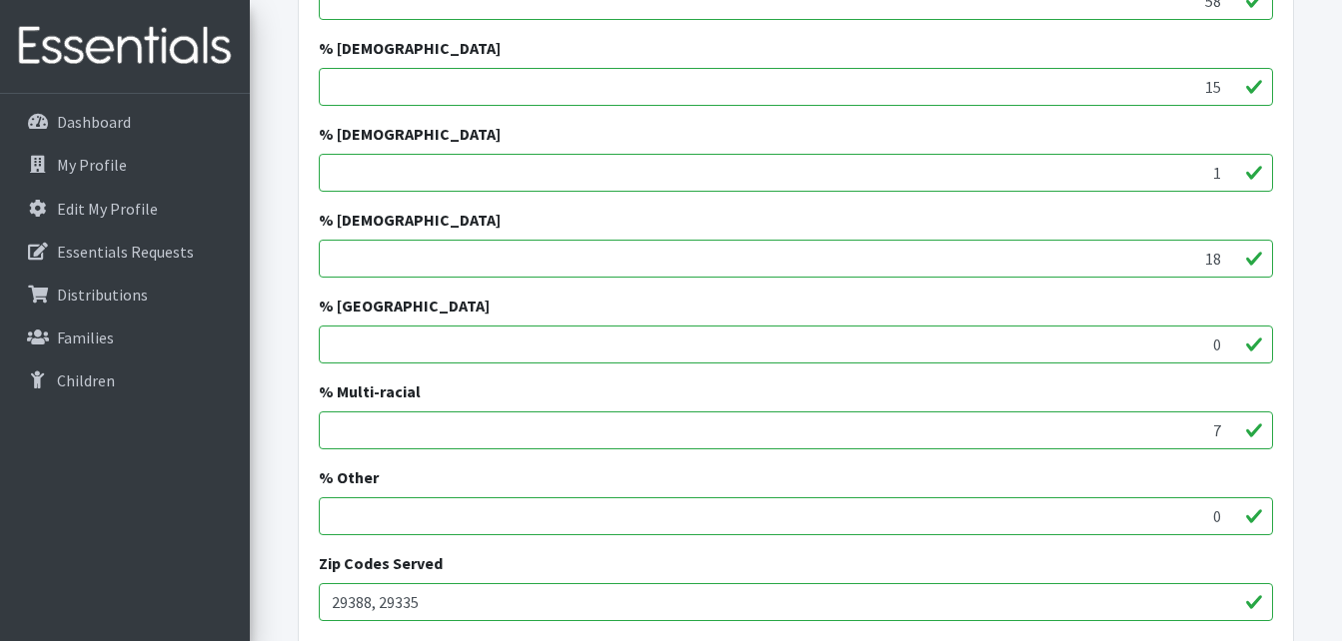
drag, startPoint x: 1223, startPoint y: 263, endPoint x: 1208, endPoint y: 257, distance: 16.1
click at [1208, 257] on input "18" at bounding box center [796, 259] width 954 height 38
click at [1225, 266] on input "-10" at bounding box center [796, 259] width 954 height 38
click at [1230, 255] on input "-9" at bounding box center [796, 259] width 954 height 38
click at [1230, 255] on input "-8" at bounding box center [796, 259] width 954 height 38
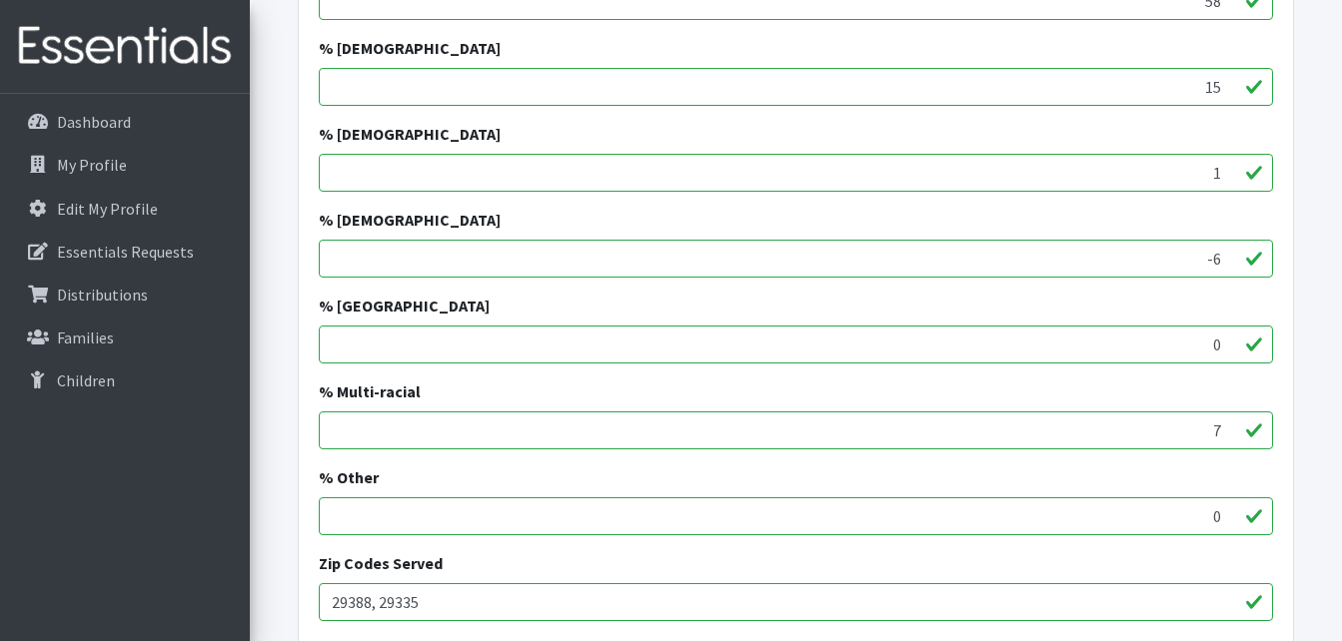
click at [1230, 255] on input "-6" at bounding box center [796, 259] width 954 height 38
click at [1230, 255] on input "-5" at bounding box center [796, 259] width 954 height 38
click at [1230, 255] on input "-4" at bounding box center [796, 259] width 954 height 38
click at [1230, 255] on input "-3" at bounding box center [796, 259] width 954 height 38
click at [1230, 255] on input "-2" at bounding box center [796, 259] width 954 height 38
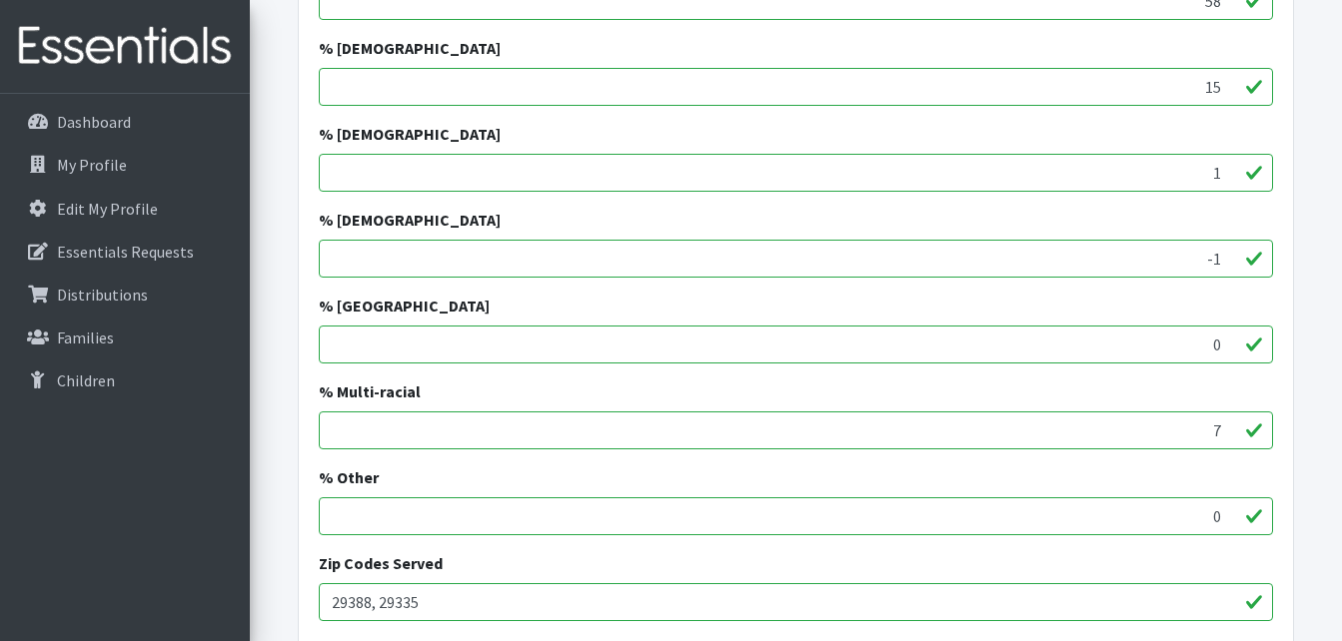
click at [1230, 255] on input "-1" at bounding box center [796, 259] width 954 height 38
click at [1230, 255] on input "0" at bounding box center [796, 259] width 954 height 38
type input "0.36"
type input "8"
click at [1231, 425] on input "8" at bounding box center [796, 431] width 954 height 38
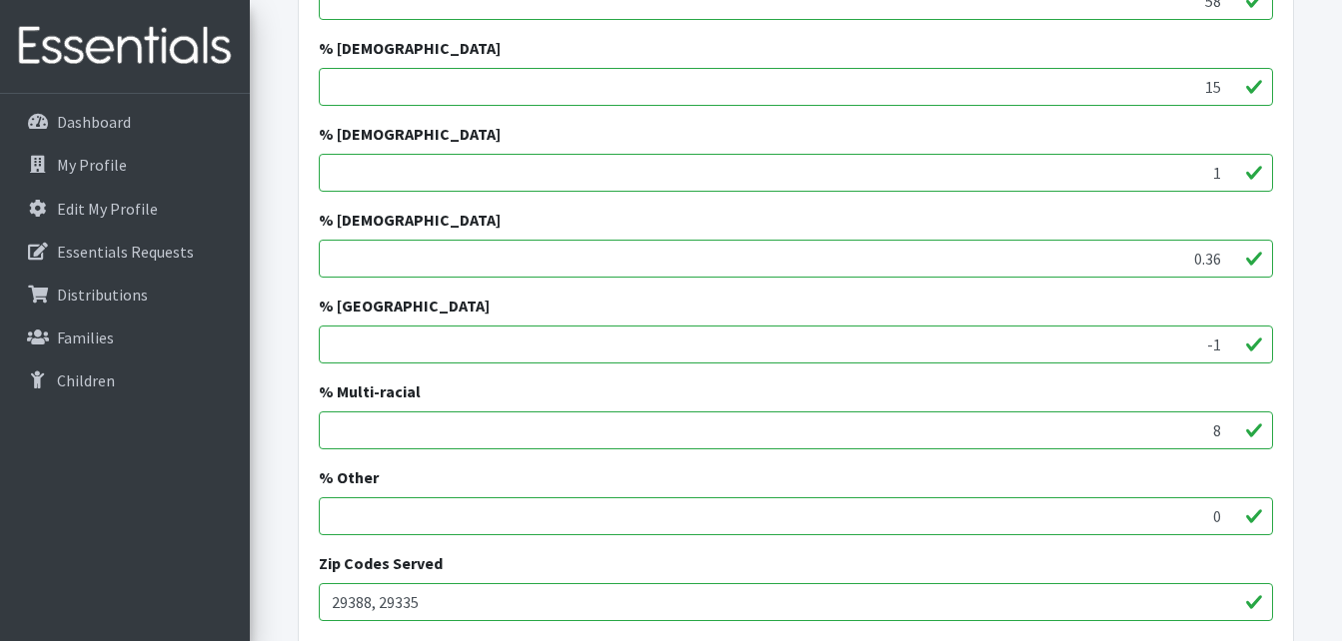
click at [1223, 350] on input "-1" at bounding box center [796, 345] width 954 height 38
click at [1228, 343] on input "0" at bounding box center [796, 345] width 954 height 38
type input "0.36"
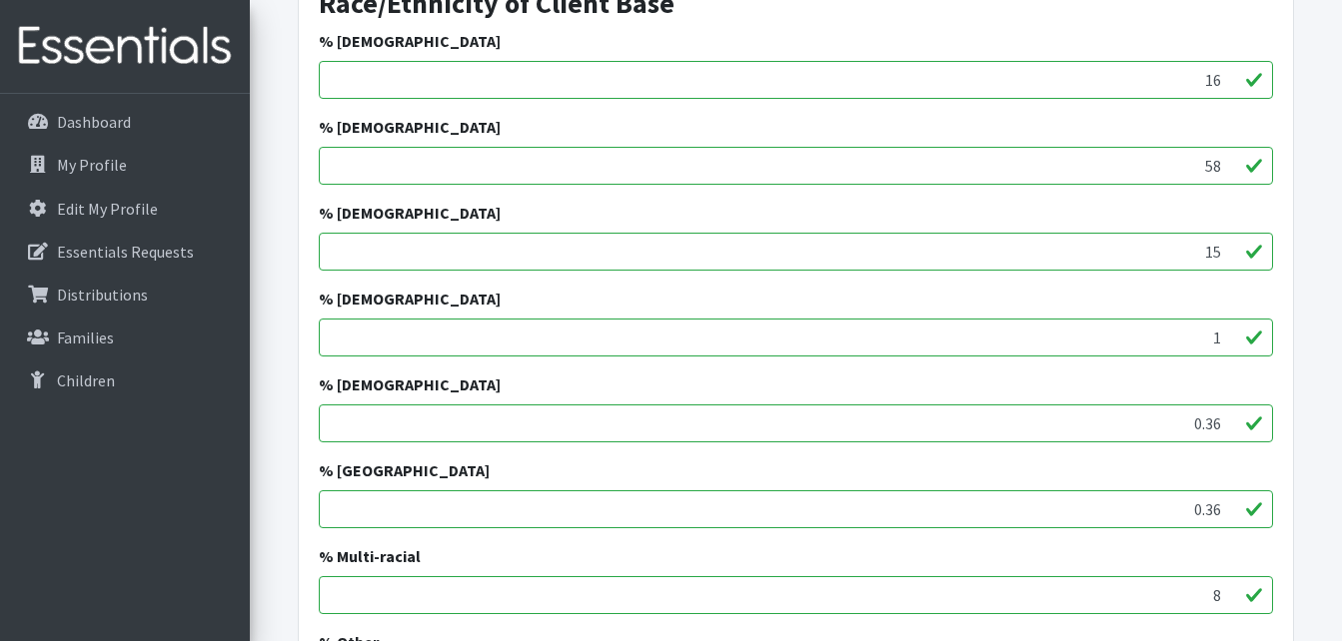
scroll to position [800, 0]
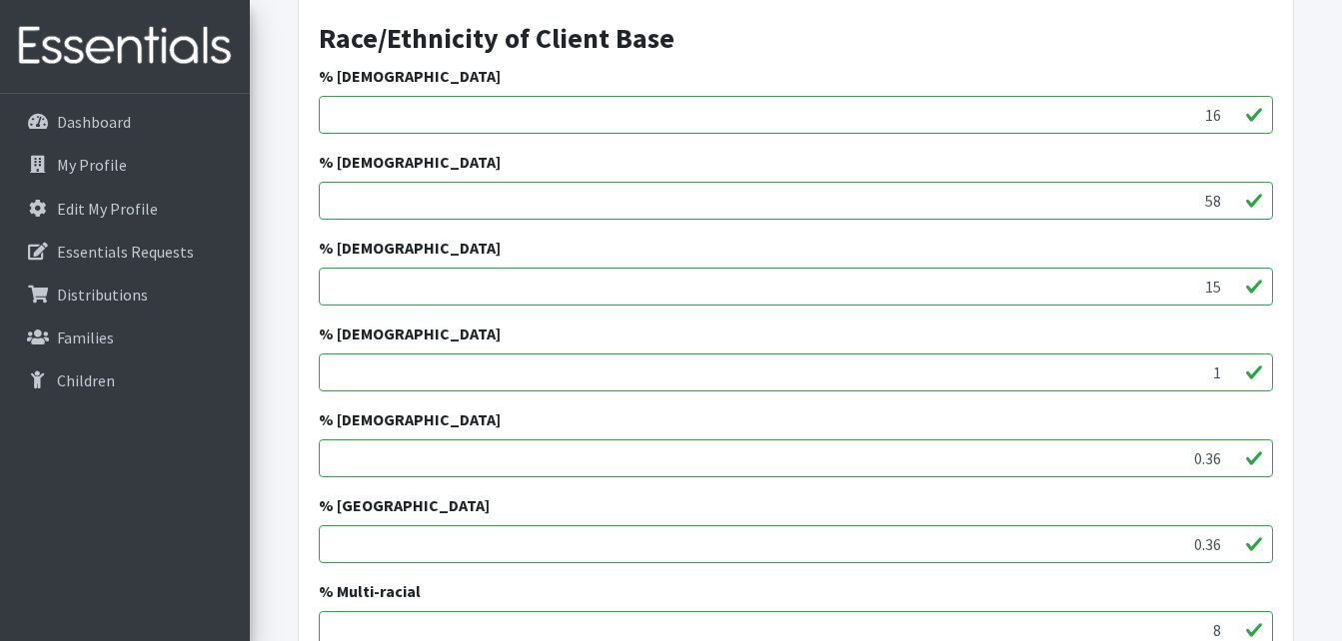
click at [1219, 115] on input "16" at bounding box center [796, 115] width 954 height 38
type input "16.33"
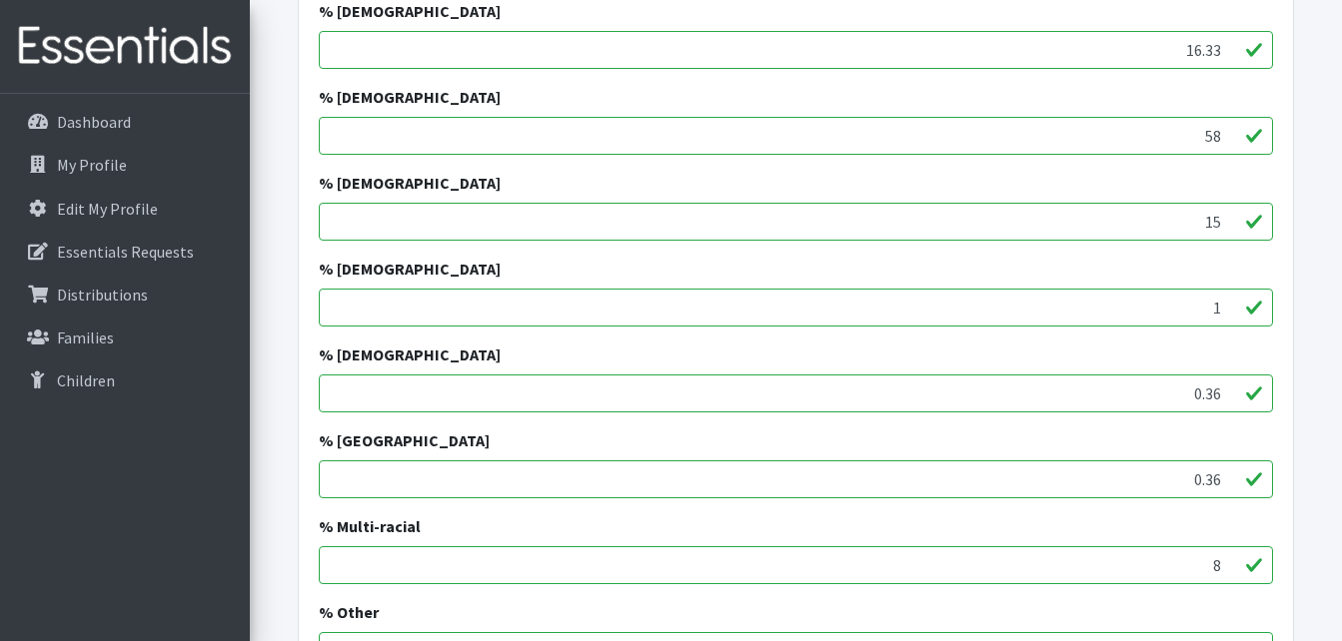
scroll to position [900, 0]
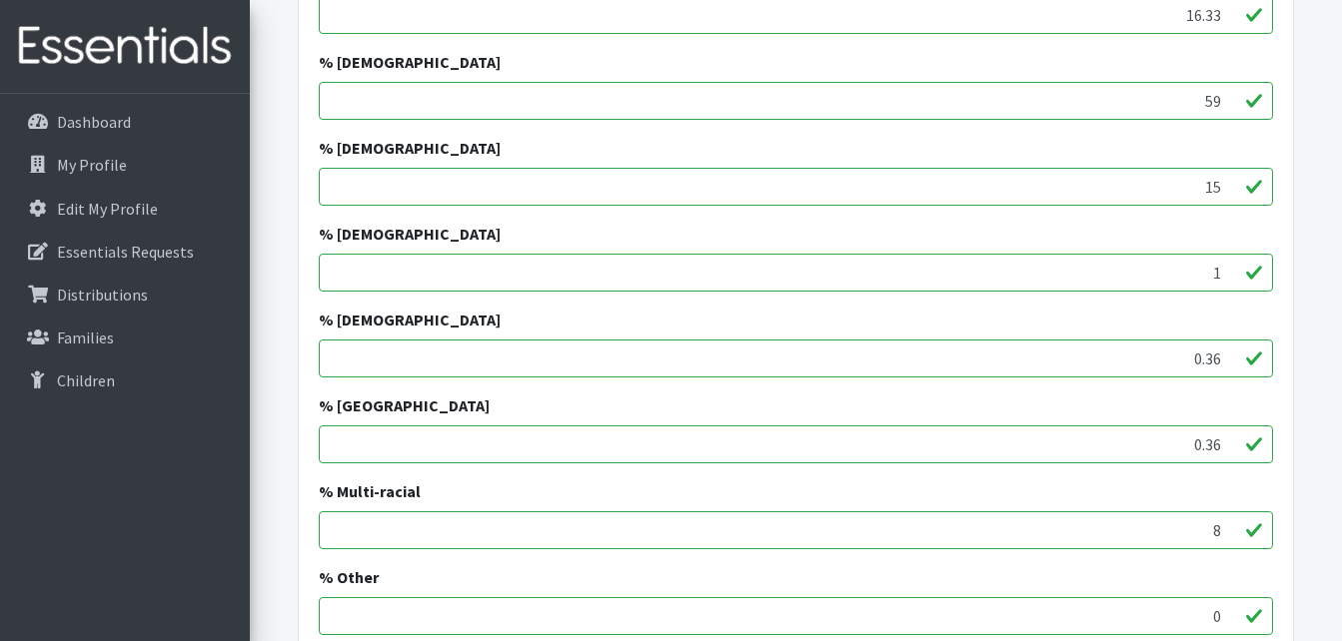
type input "59"
click at [1229, 93] on input "59" at bounding box center [796, 101] width 954 height 38
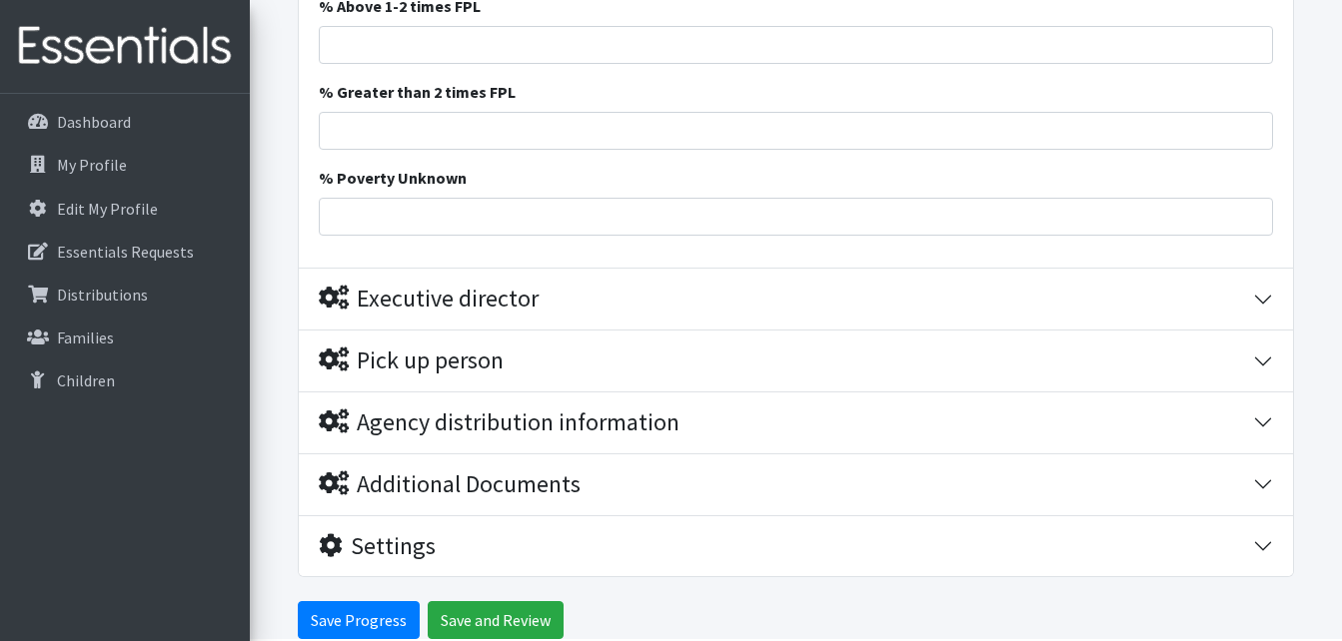
scroll to position [1875, 0]
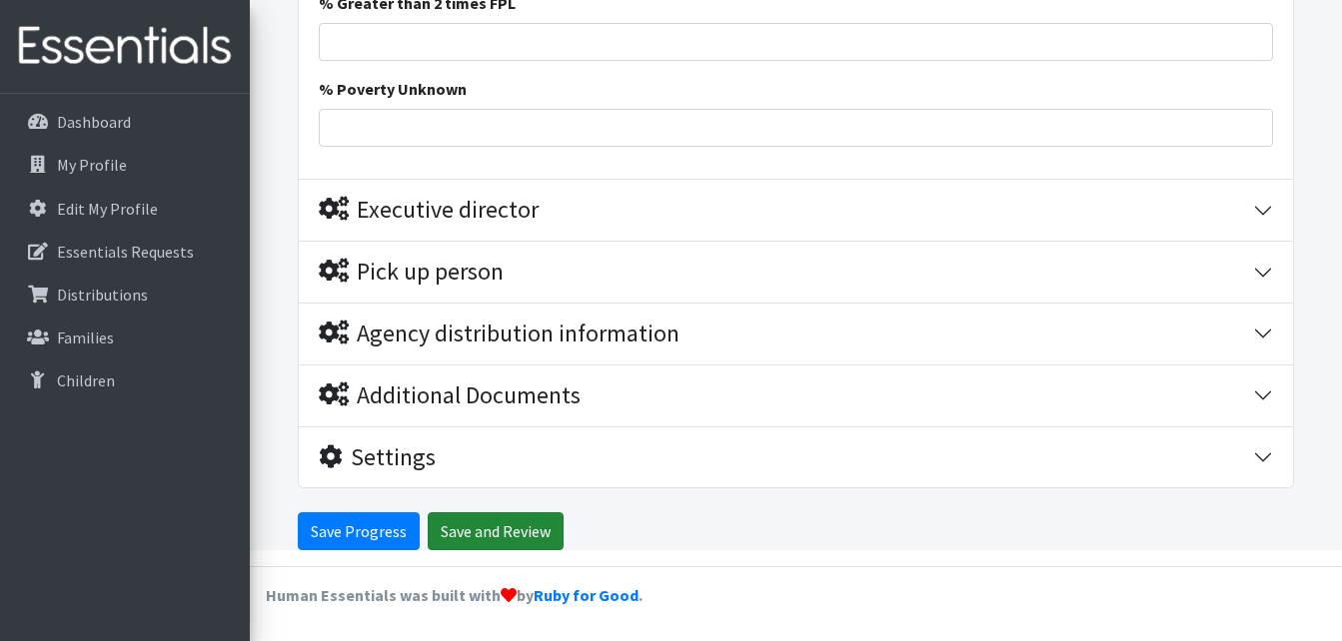
click at [473, 535] on input "Save and Review" at bounding box center [496, 531] width 136 height 38
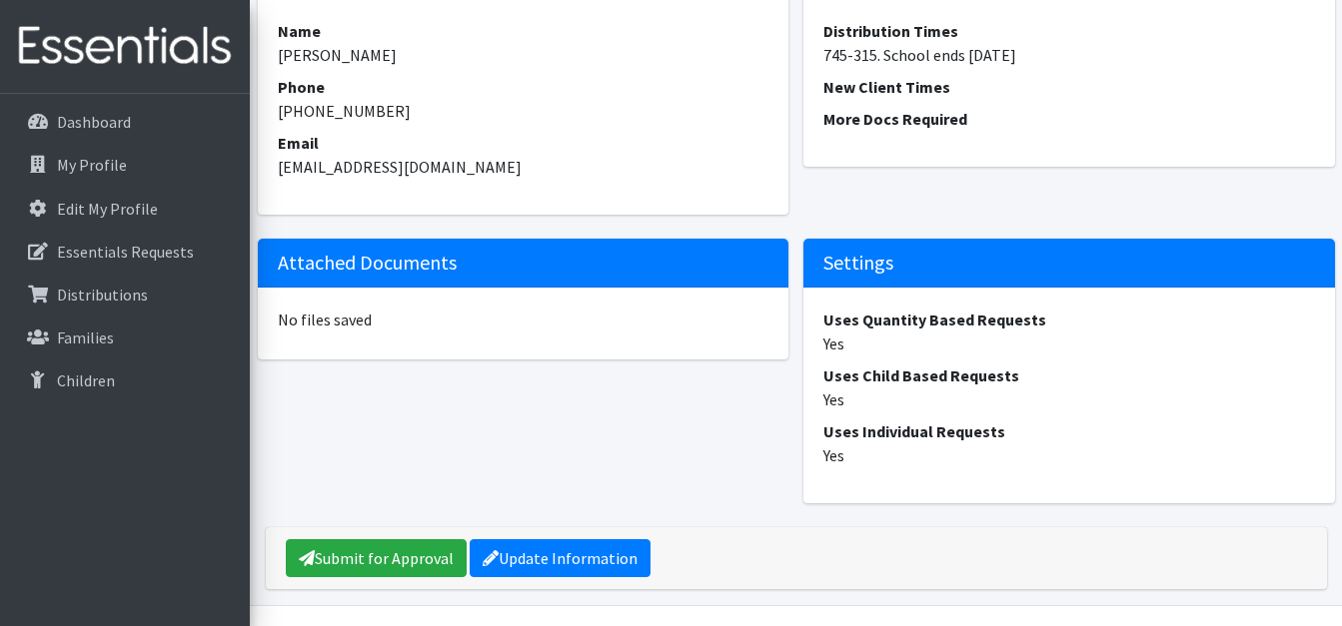
scroll to position [2128, 0]
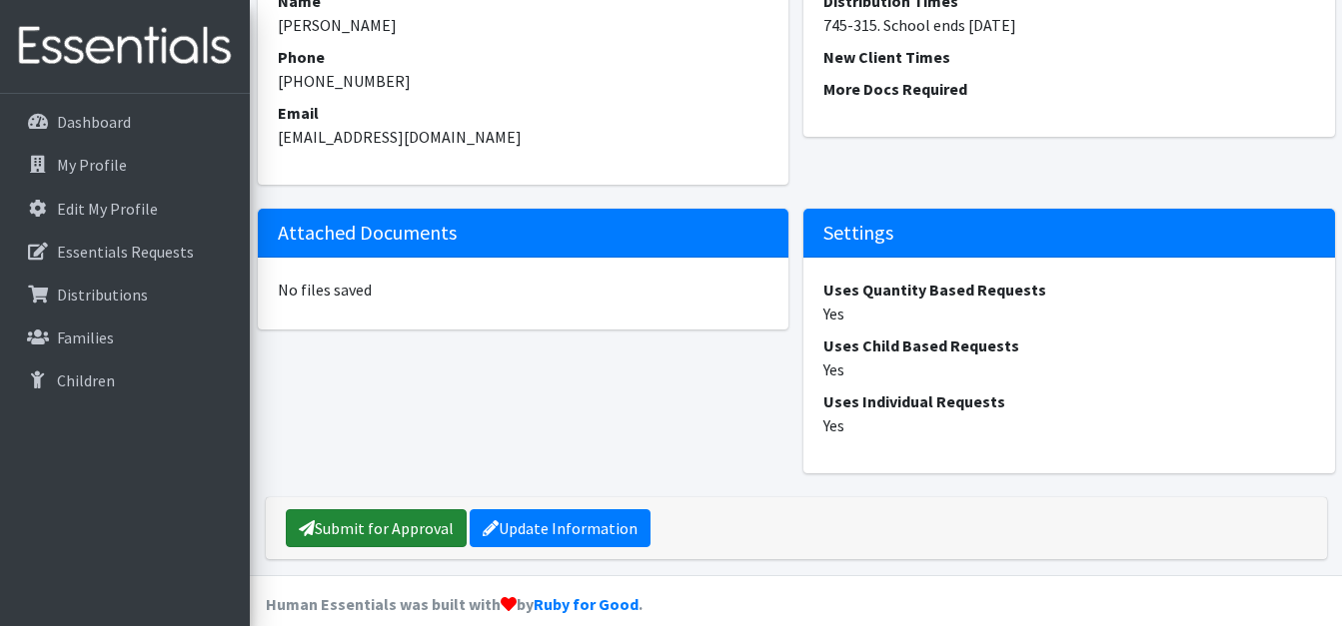
click at [343, 509] on link "Submit for Approval" at bounding box center [376, 528] width 181 height 38
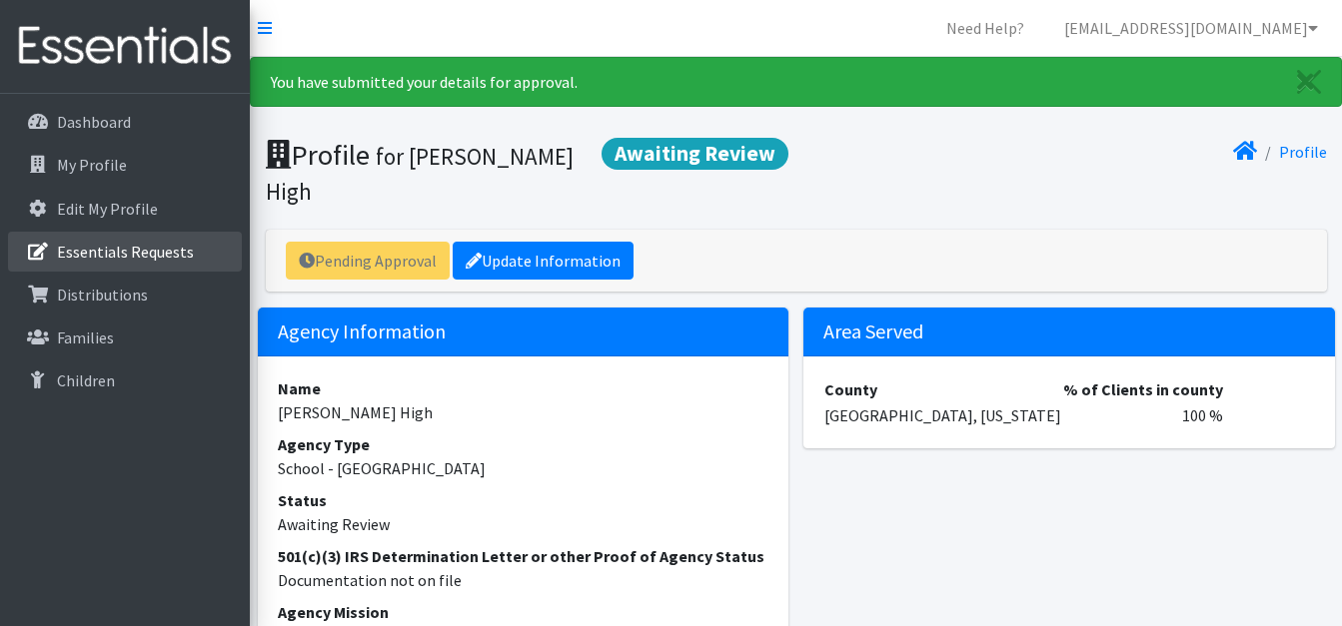
click at [82, 253] on p "Essentials Requests" at bounding box center [125, 252] width 137 height 20
